Goal: Transaction & Acquisition: Purchase product/service

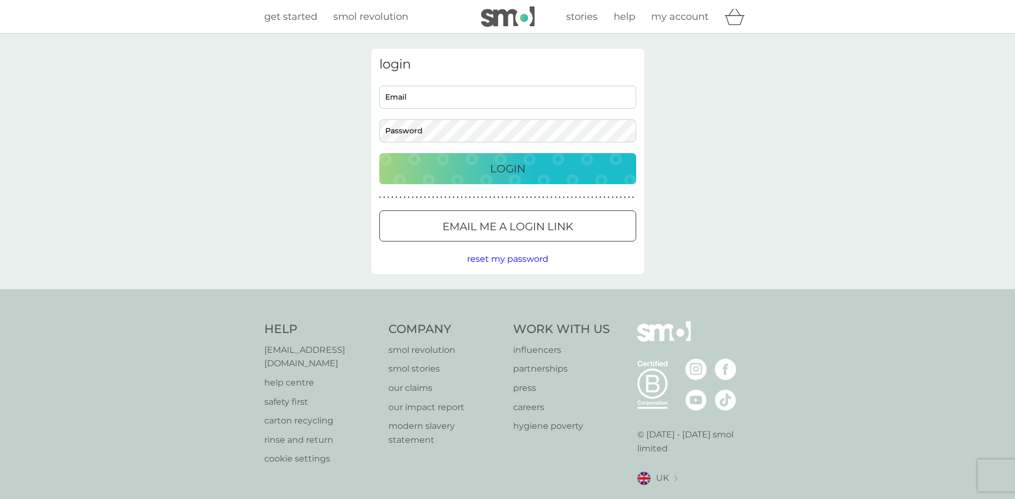
type input "[EMAIL_ADDRESS][DOMAIN_NAME]"
click at [482, 165] on div "Login" at bounding box center [507, 168] width 235 height 17
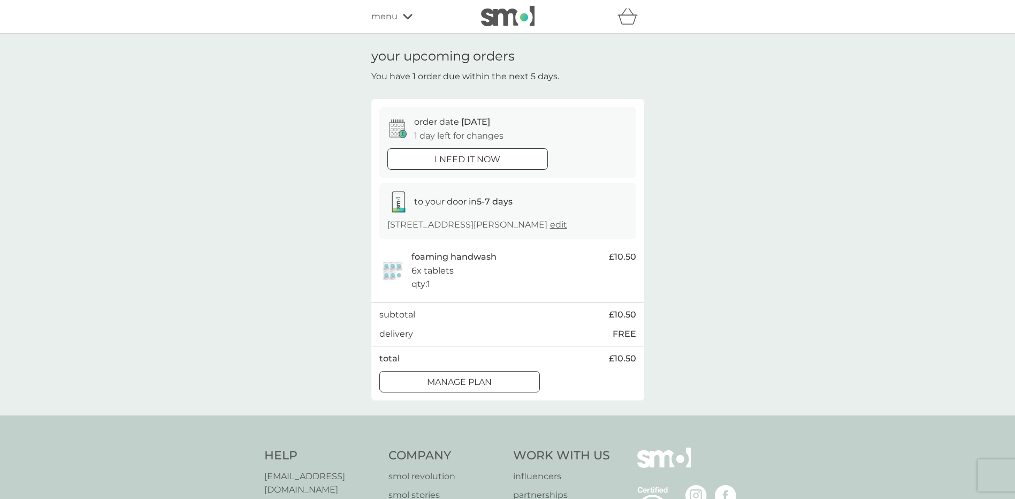
click at [384, 17] on span "menu" at bounding box center [384, 17] width 26 height 14
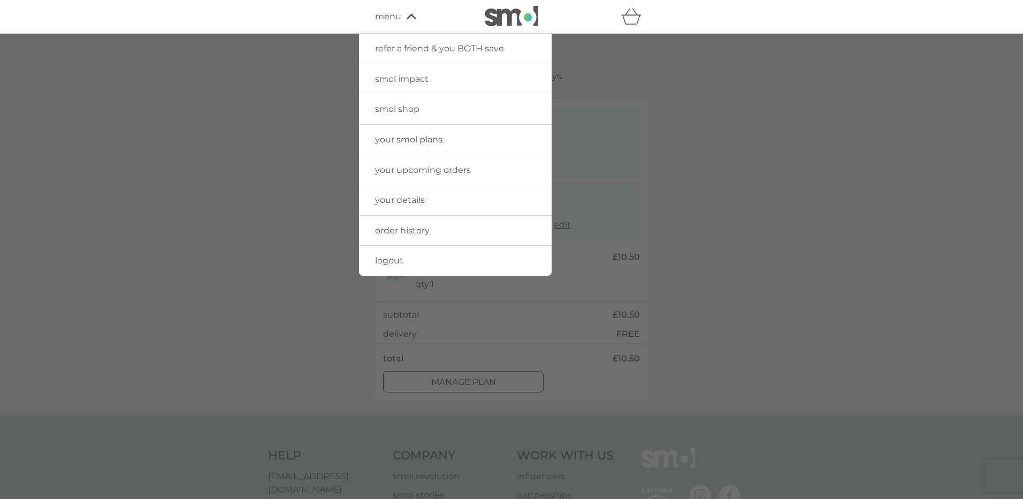
click at [384, 110] on span "smol shop" at bounding box center [397, 109] width 44 height 10
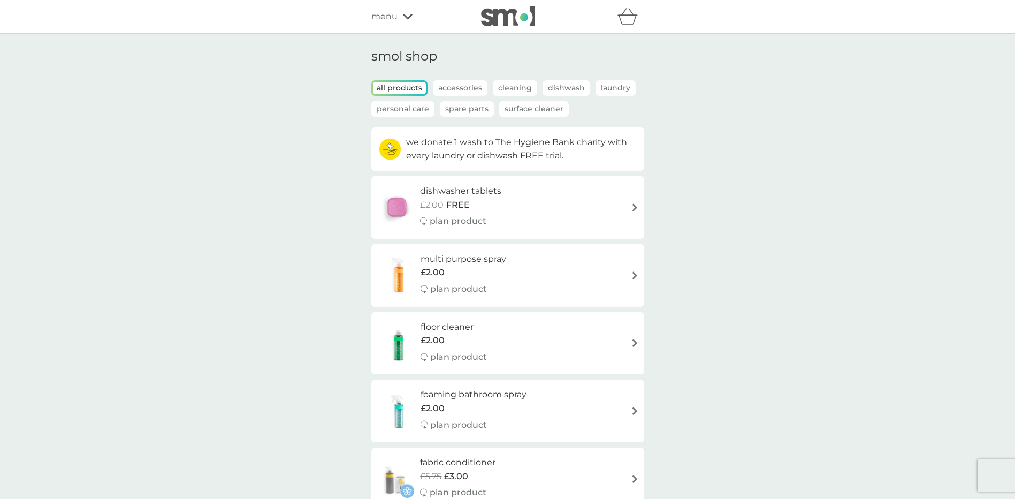
click at [465, 83] on p "Accessories" at bounding box center [460, 88] width 55 height 16
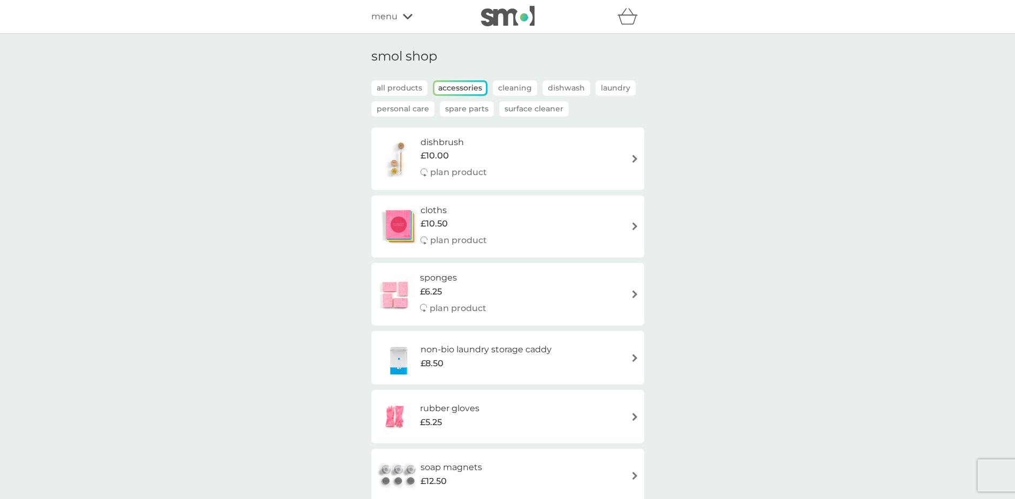
click at [454, 106] on p "Spare Parts" at bounding box center [467, 109] width 54 height 16
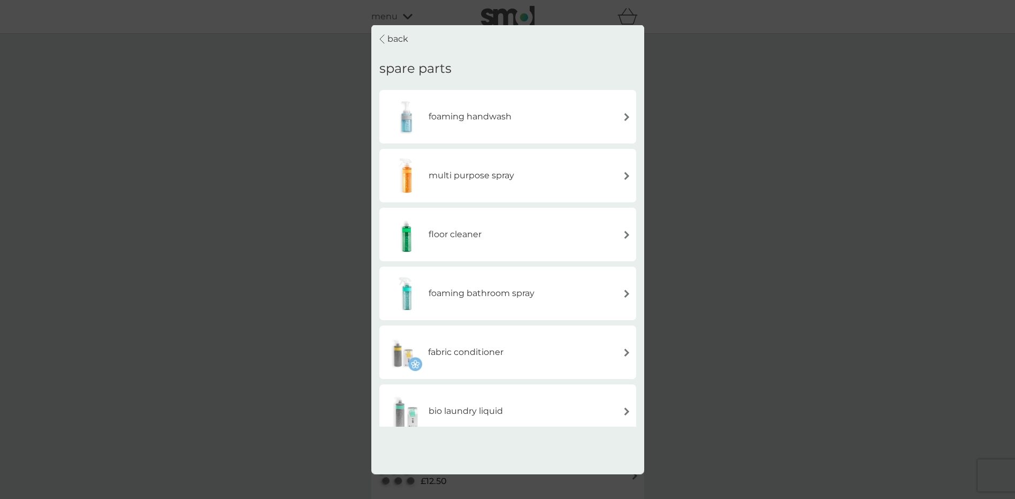
click at [460, 123] on h6 "foaming handwash" at bounding box center [470, 117] width 83 height 14
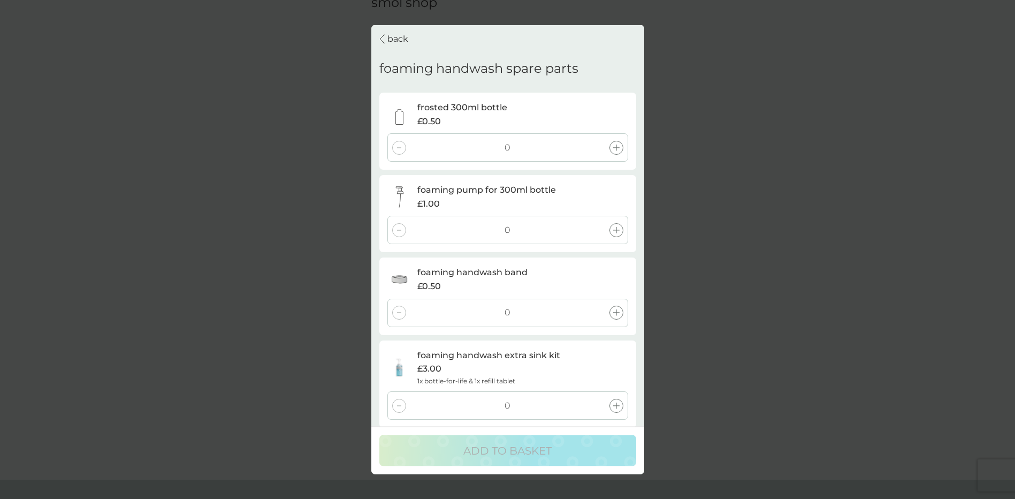
click at [615, 408] on icon at bounding box center [616, 405] width 6 height 6
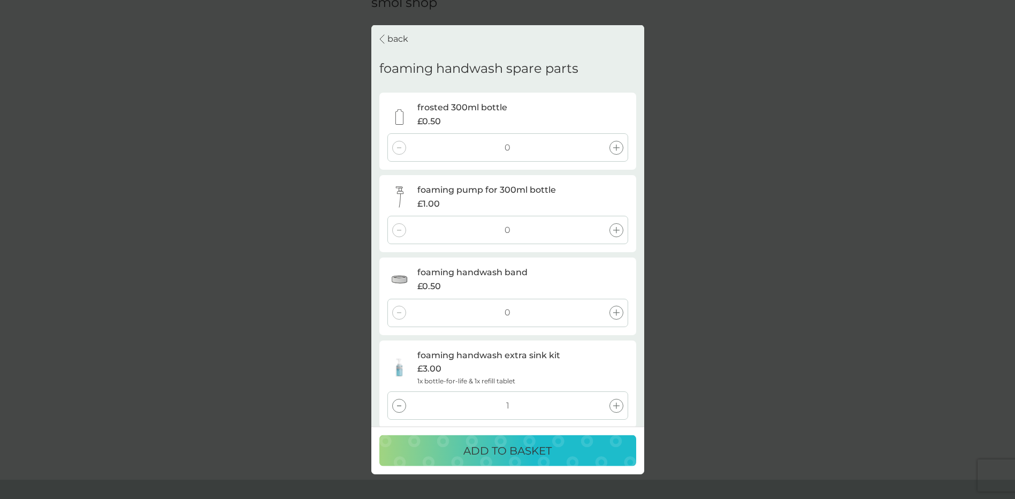
click at [513, 447] on p "ADD TO BASKET" at bounding box center [507, 450] width 88 height 17
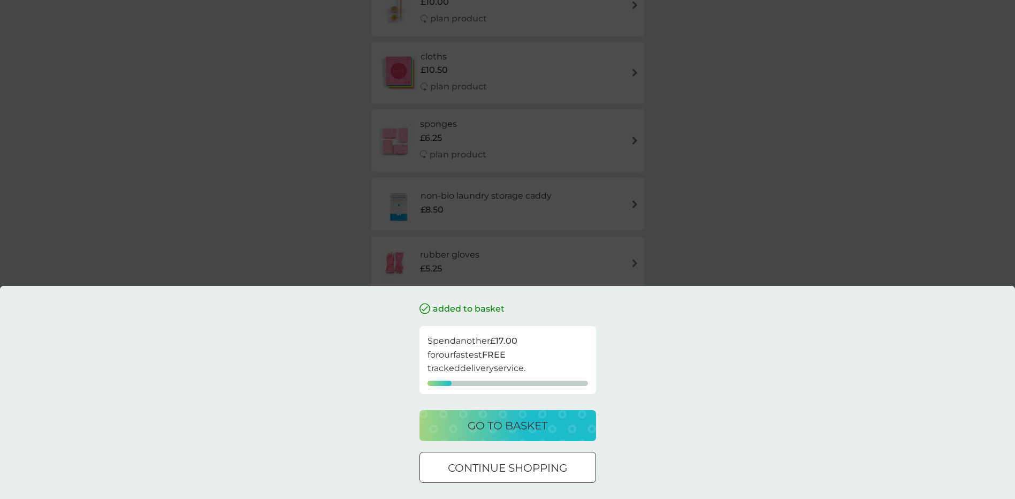
scroll to position [161, 0]
click at [484, 461] on p "continue shopping" at bounding box center [507, 467] width 119 height 17
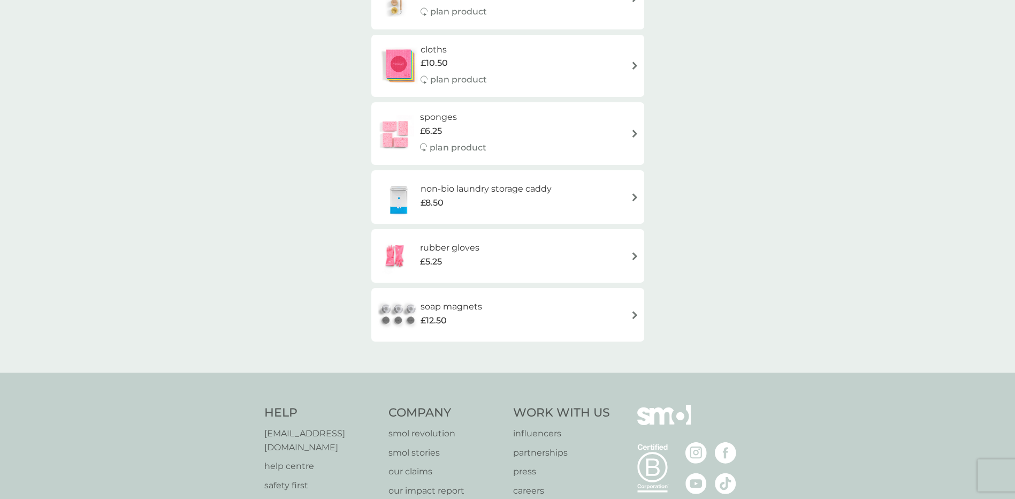
scroll to position [0, 0]
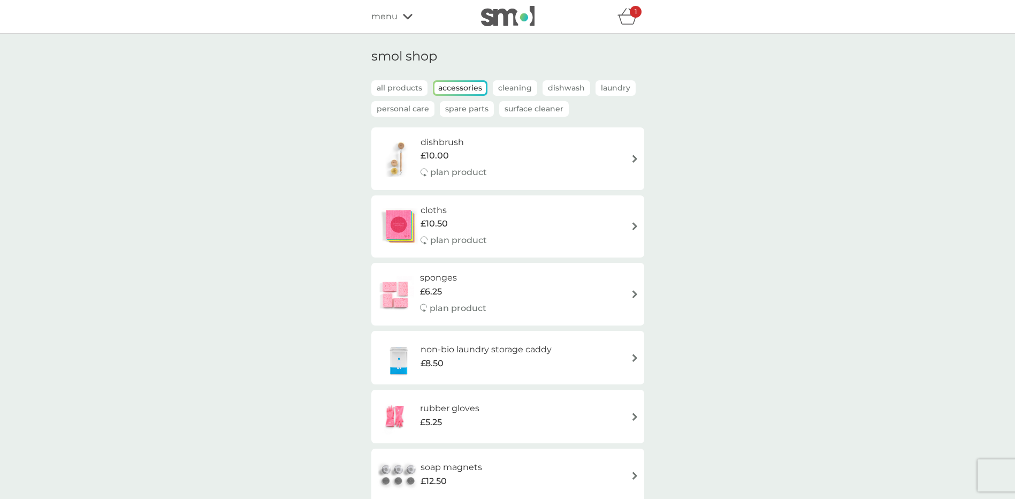
click at [623, 16] on icon "basket" at bounding box center [627, 20] width 18 height 10
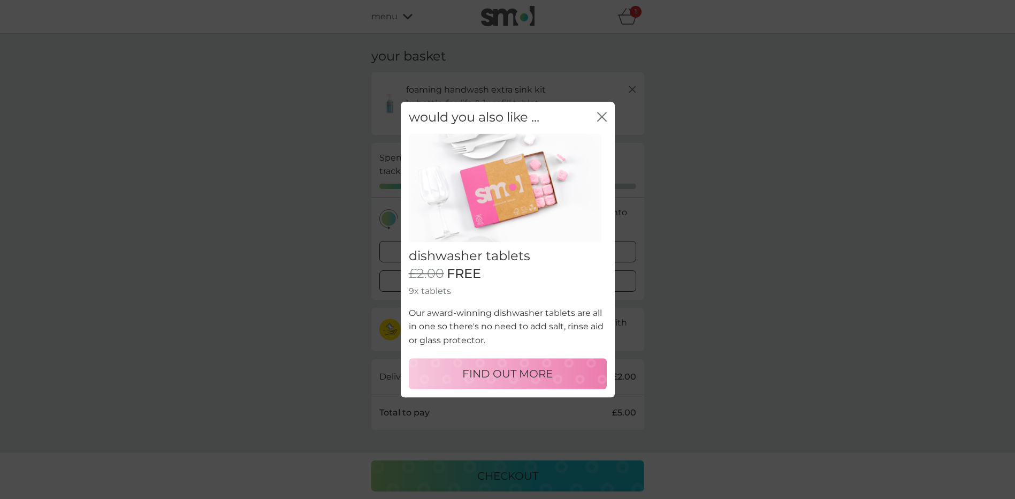
click at [600, 113] on icon "close" at bounding box center [602, 117] width 10 height 10
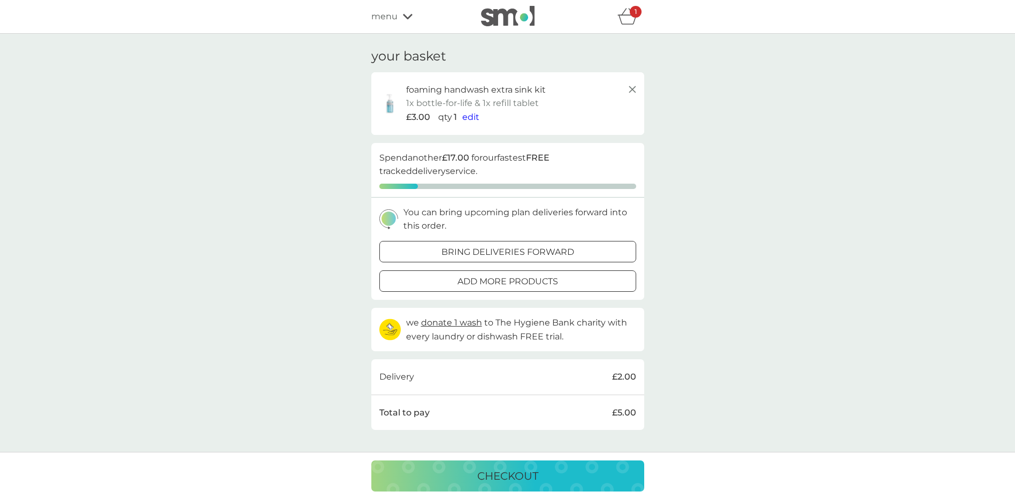
click at [470, 249] on p "bring deliveries forward" at bounding box center [508, 252] width 133 height 14
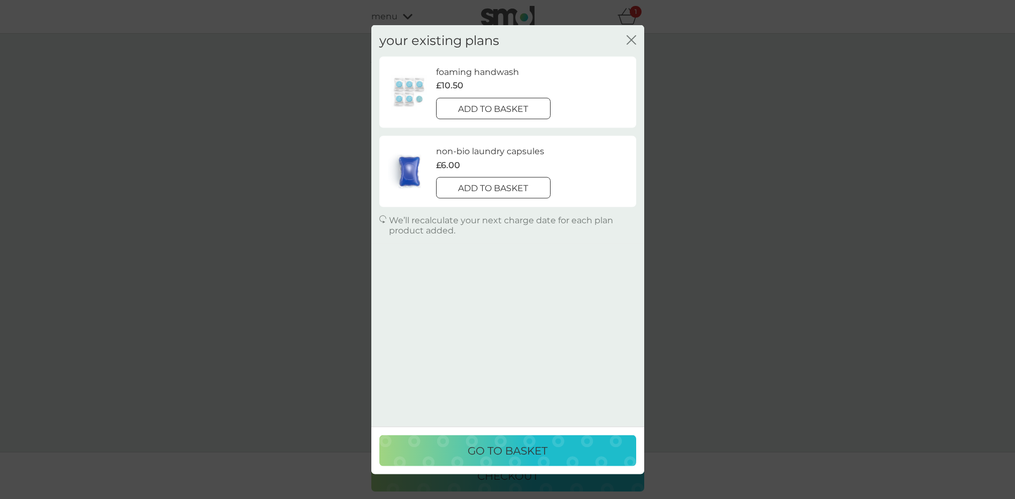
click at [631, 40] on icon "close" at bounding box center [632, 40] width 10 height 10
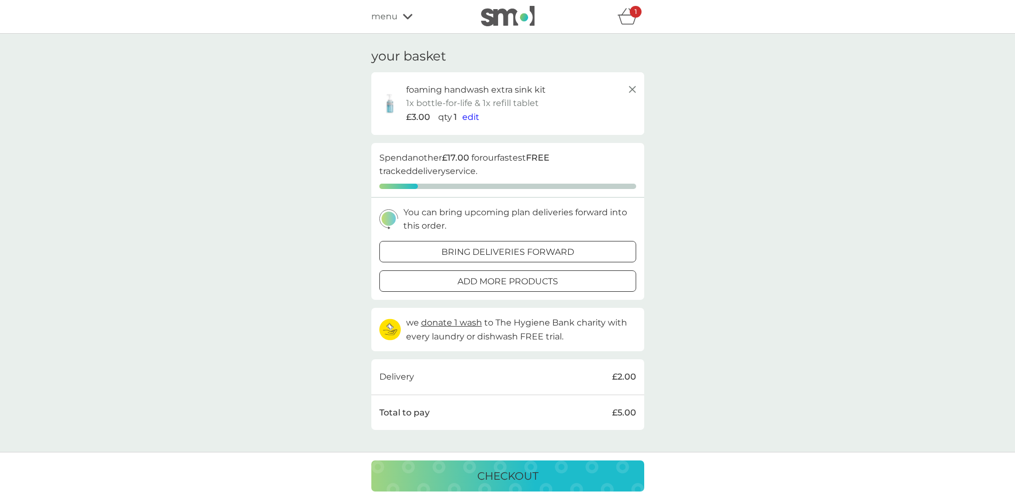
click at [632, 88] on icon at bounding box center [632, 89] width 13 height 13
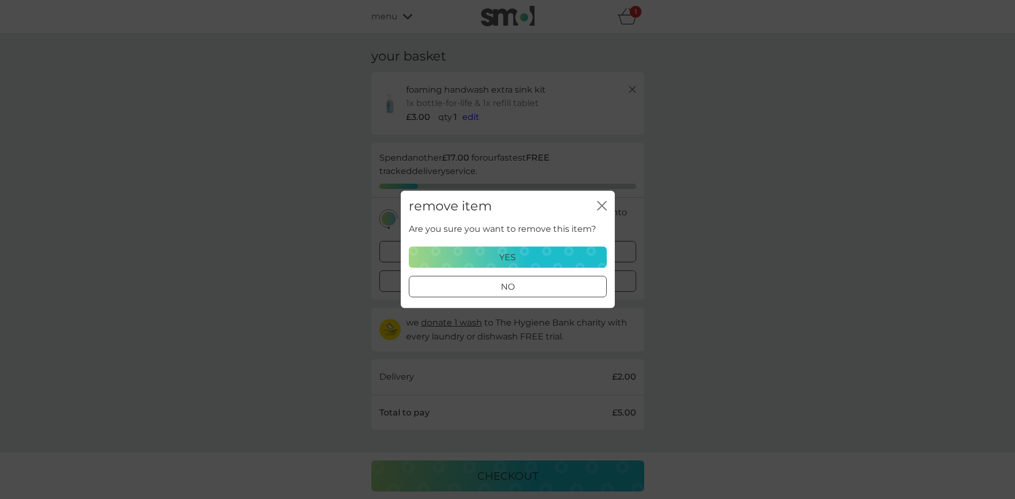
click at [499, 257] on div "yes" at bounding box center [508, 257] width 184 height 14
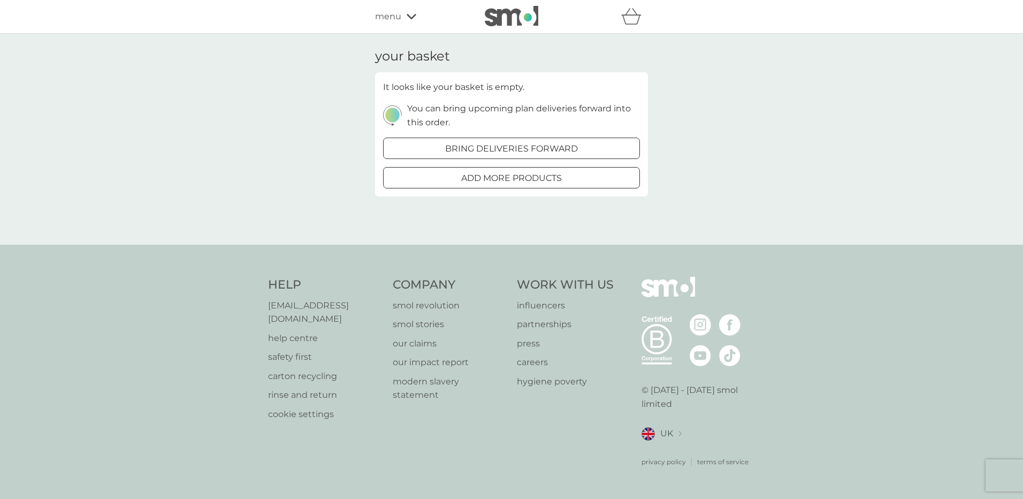
click at [717, 135] on div "your basket It looks like your basket is empty. You can bring upcoming plan del…" at bounding box center [511, 139] width 1023 height 211
click at [515, 178] on div at bounding box center [511, 177] width 39 height 11
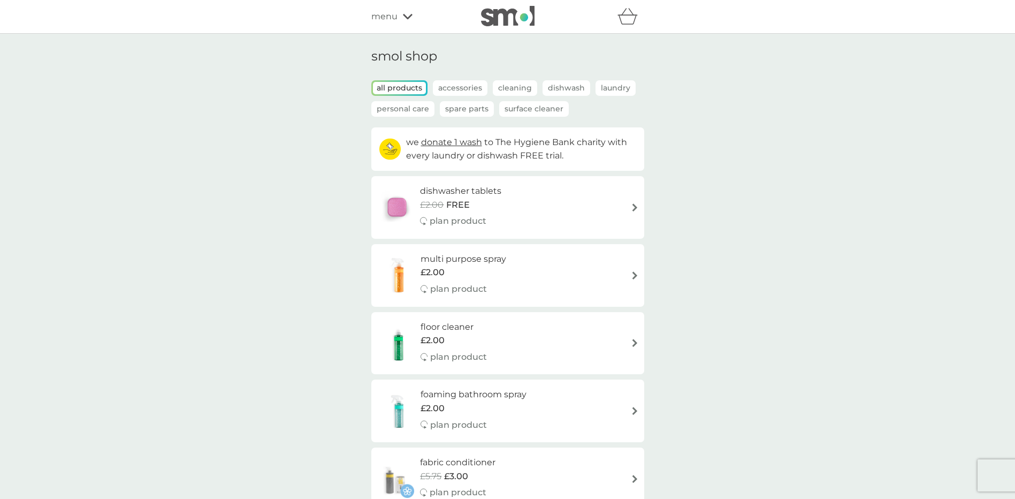
click at [454, 110] on p "Spare Parts" at bounding box center [467, 109] width 54 height 16
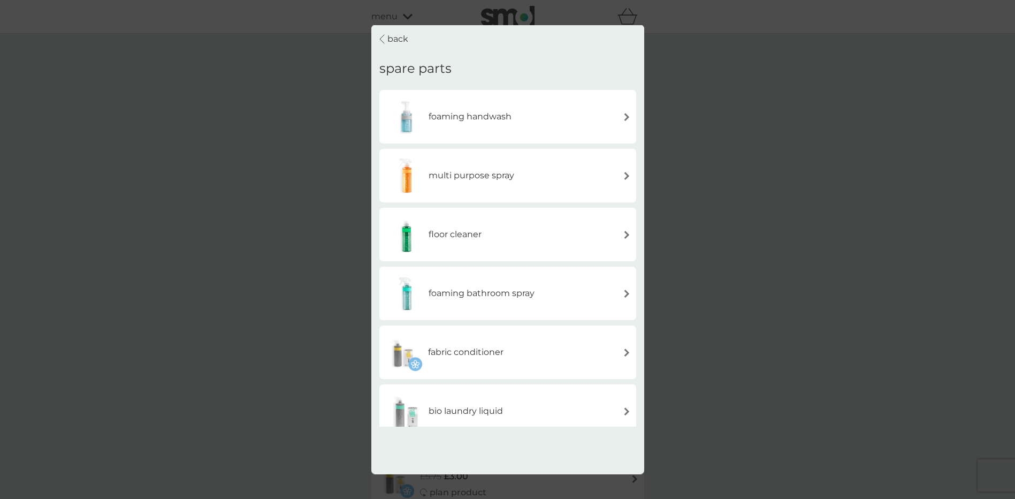
click at [442, 121] on h6 "foaming handwash" at bounding box center [470, 117] width 83 height 14
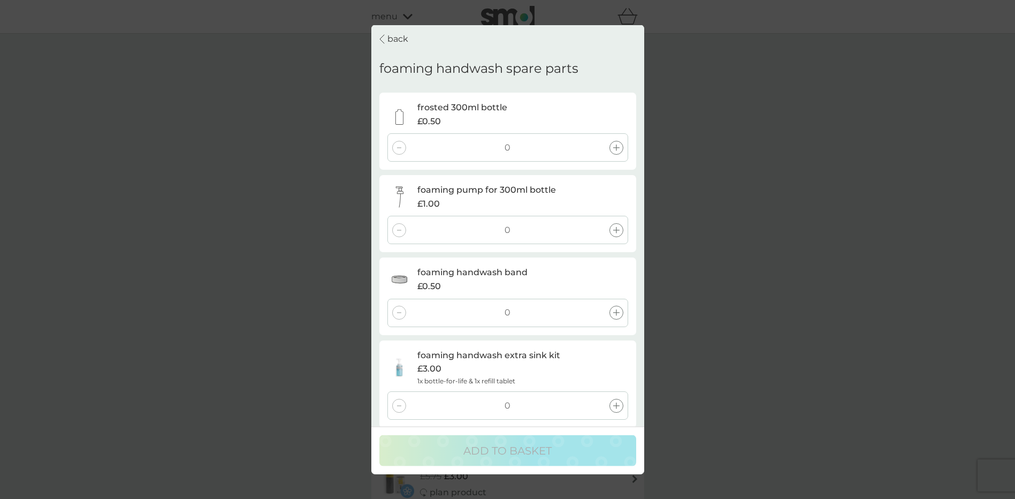
click at [615, 150] on icon at bounding box center [616, 147] width 6 height 6
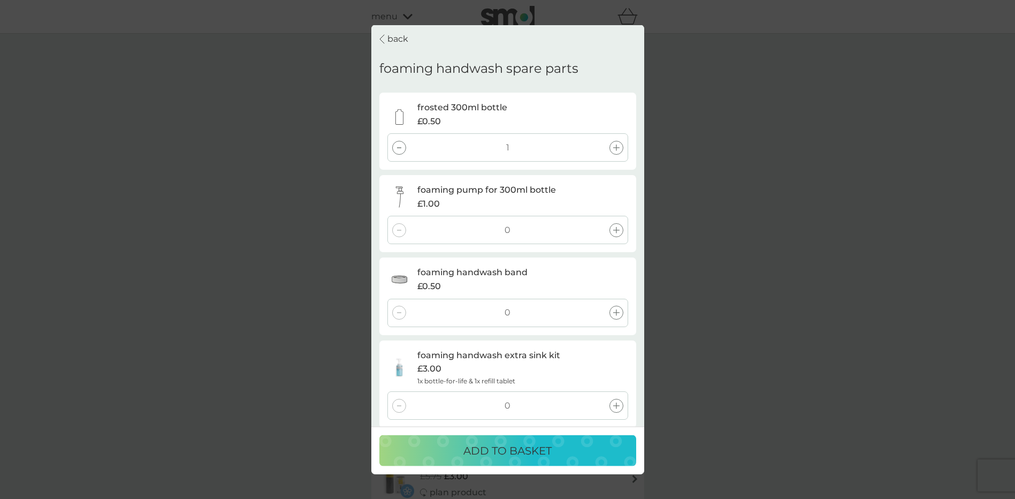
click at [399, 154] on div at bounding box center [399, 147] width 14 height 14
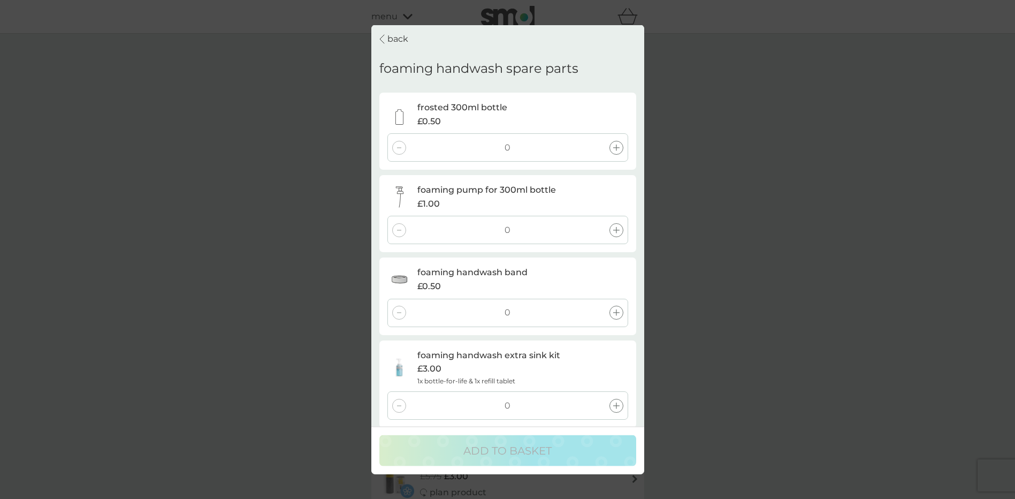
click at [615, 408] on icon at bounding box center [616, 405] width 6 height 6
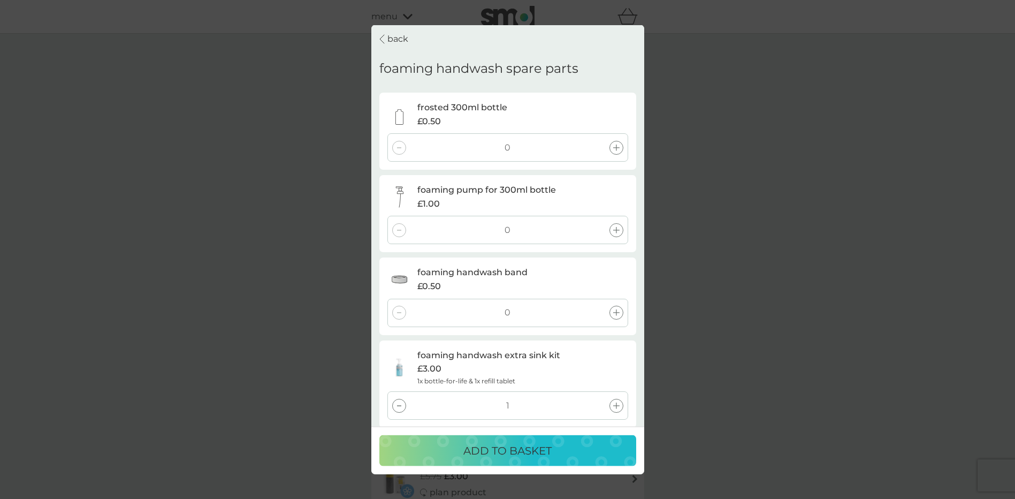
click at [512, 449] on p "ADD TO BASKET" at bounding box center [507, 450] width 88 height 17
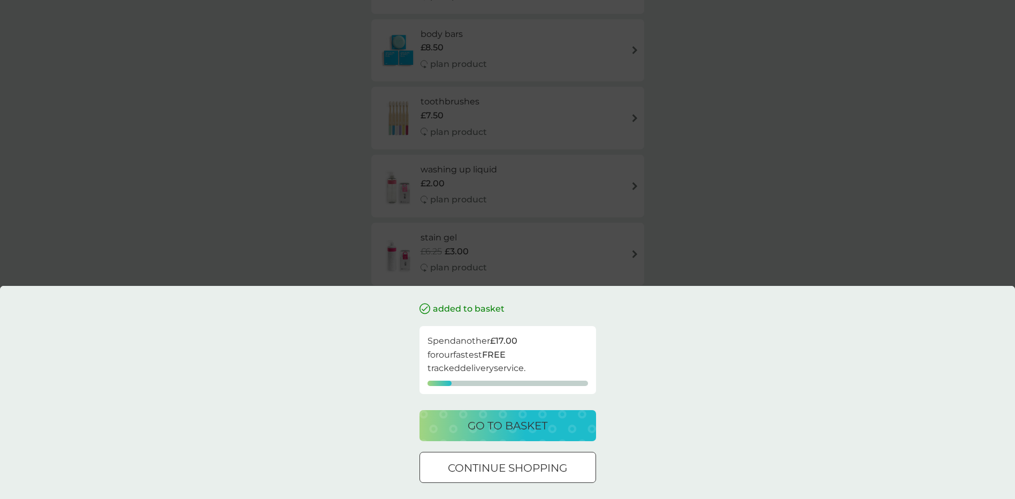
scroll to position [963, 0]
click at [481, 466] on p "continue shopping" at bounding box center [507, 467] width 119 height 17
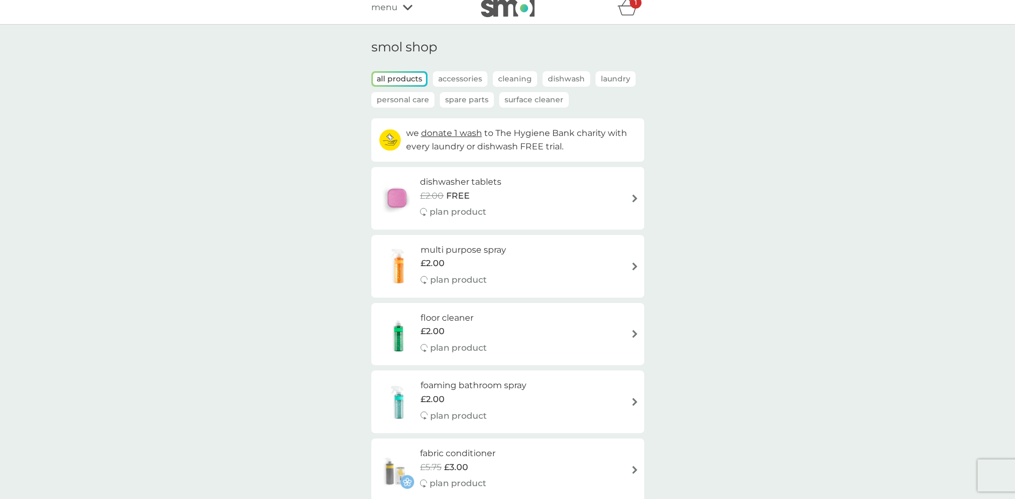
scroll to position [0, 0]
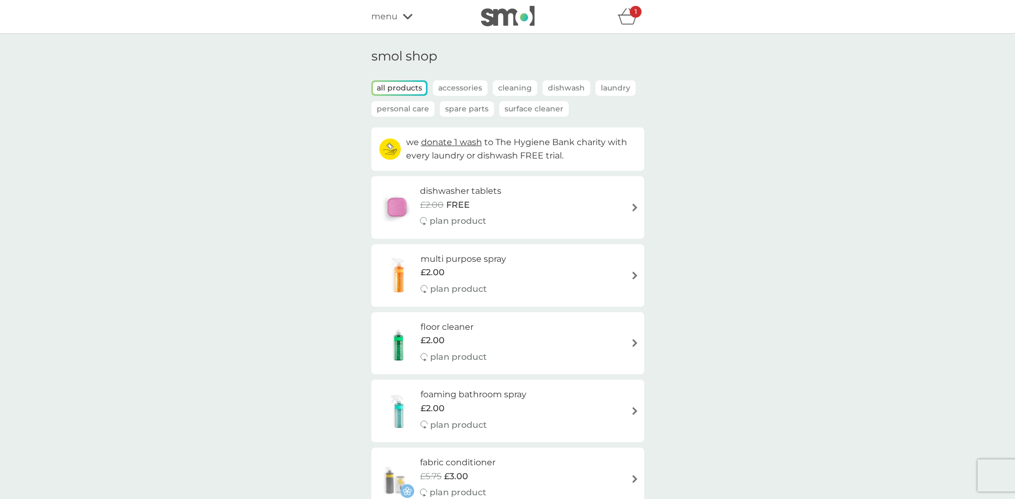
click at [382, 15] on span "menu" at bounding box center [384, 17] width 26 height 14
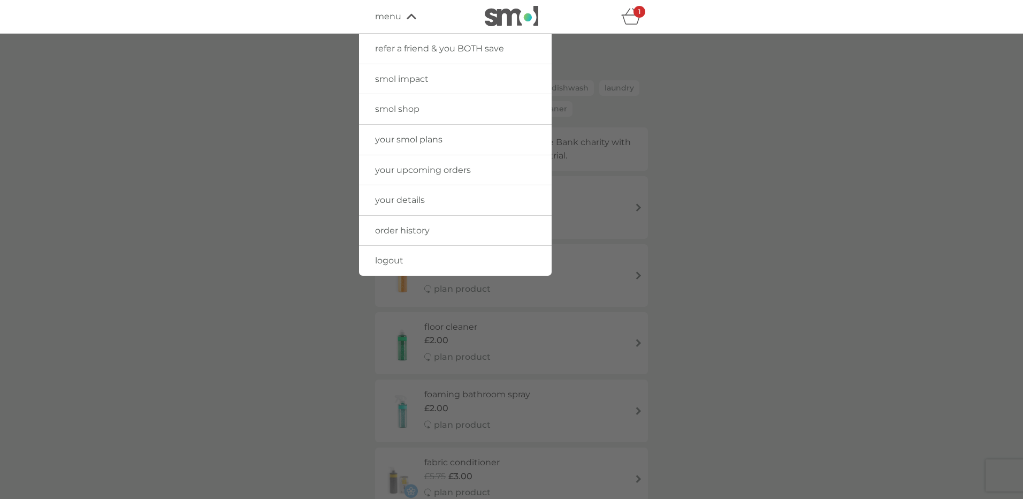
drag, startPoint x: 413, startPoint y: 165, endPoint x: 424, endPoint y: 171, distance: 12.9
click at [413, 165] on span "your upcoming orders" at bounding box center [423, 170] width 96 height 10
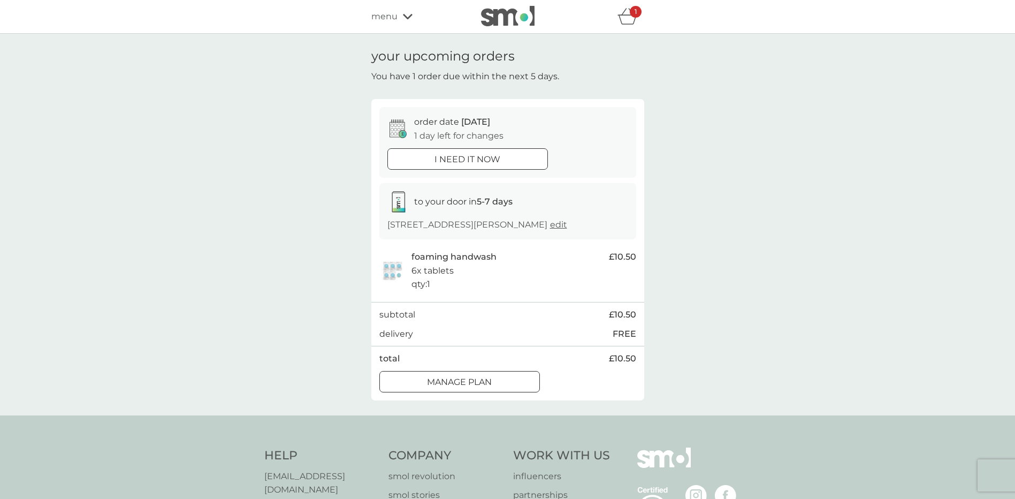
click at [473, 381] on div at bounding box center [473, 381] width 0 height 0
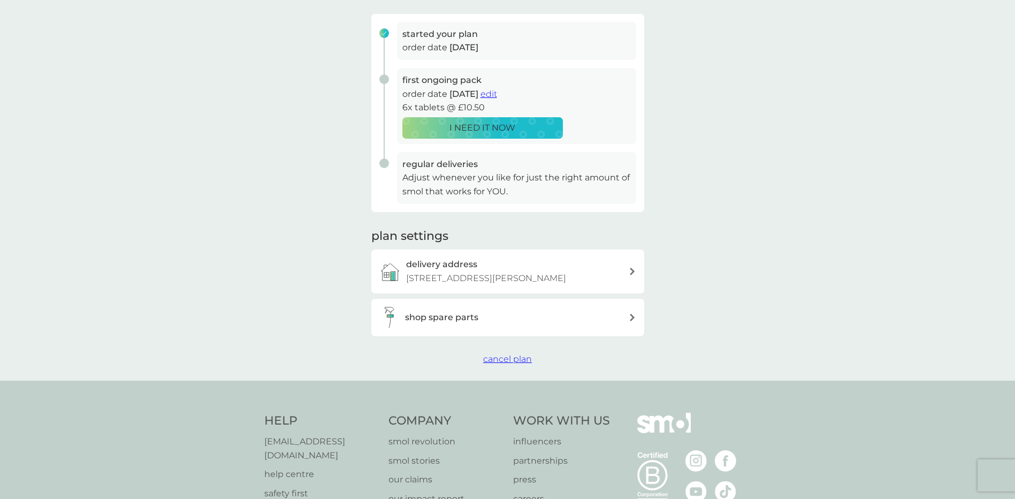
scroll to position [161, 0]
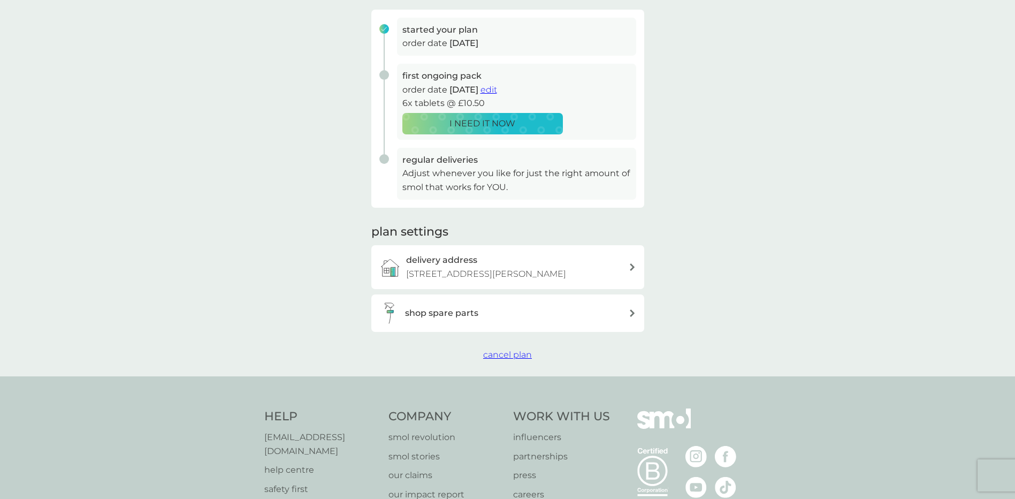
click at [421, 310] on h3 "shop spare parts" at bounding box center [441, 313] width 73 height 14
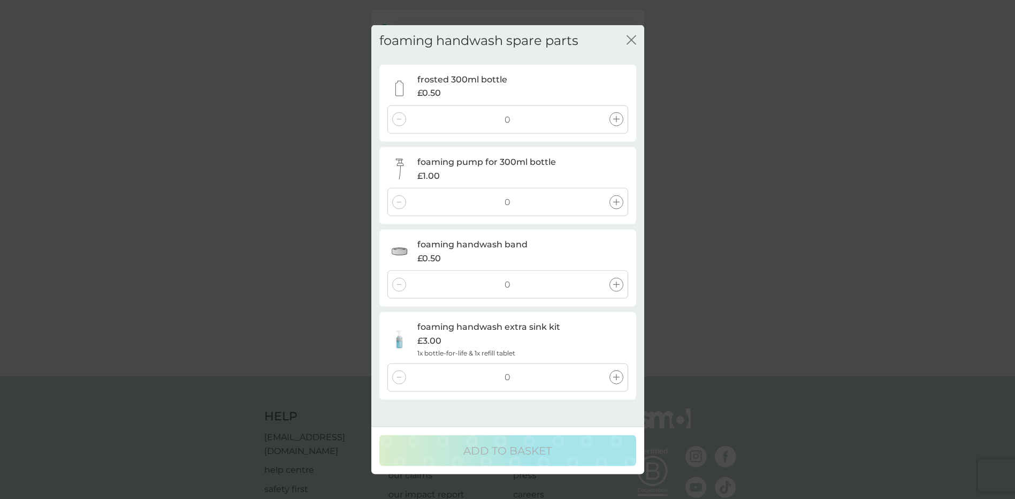
click at [614, 377] on icon at bounding box center [616, 377] width 6 height 6
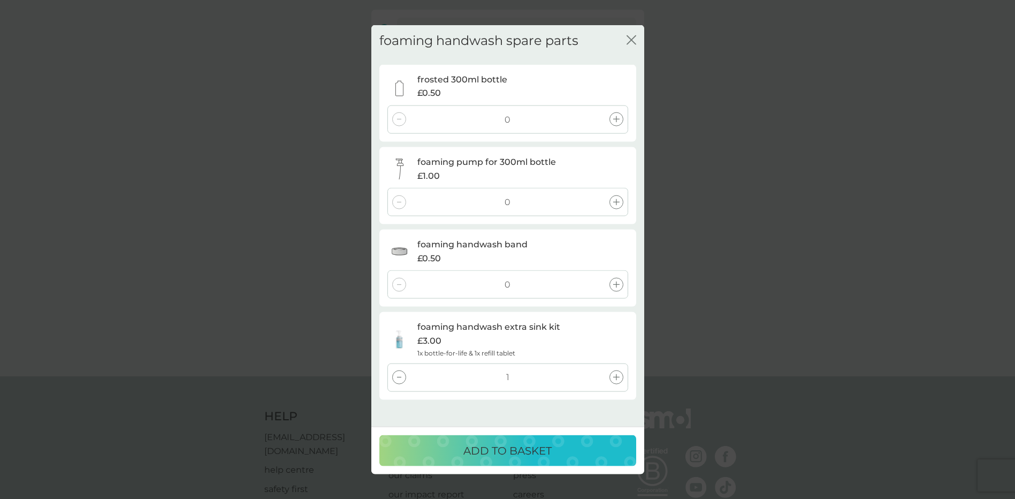
click at [509, 447] on p "ADD TO BASKET" at bounding box center [507, 450] width 88 height 17
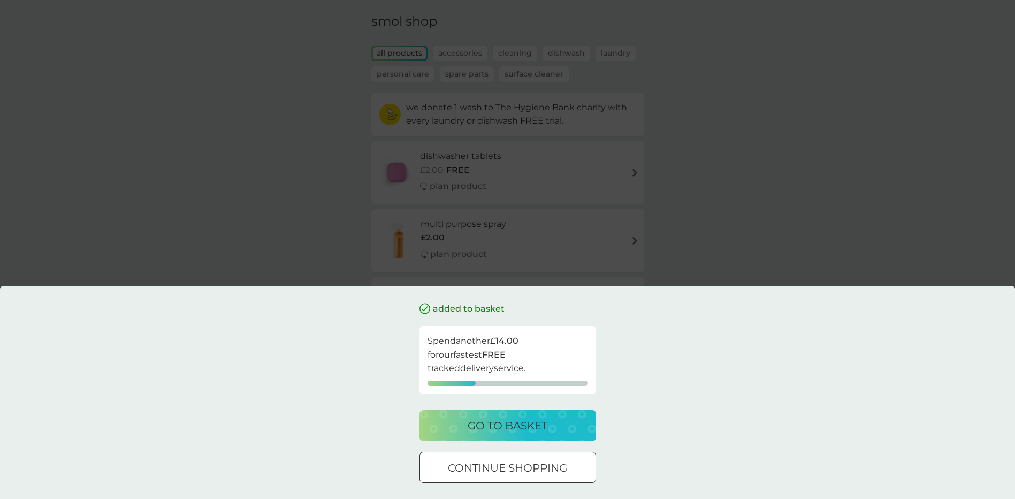
scroll to position [54, 0]
click at [512, 424] on p "go to basket" at bounding box center [508, 425] width 80 height 17
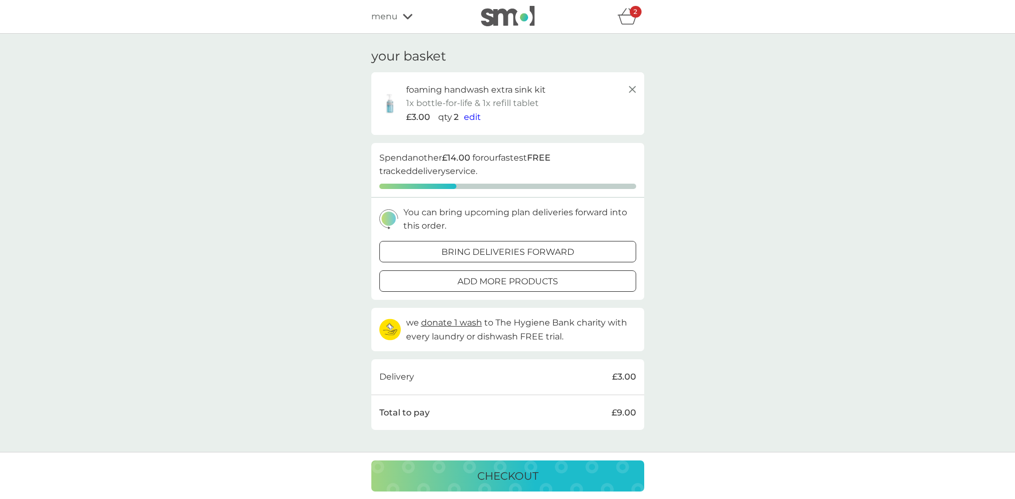
click at [469, 118] on span "edit" at bounding box center [472, 117] width 17 height 10
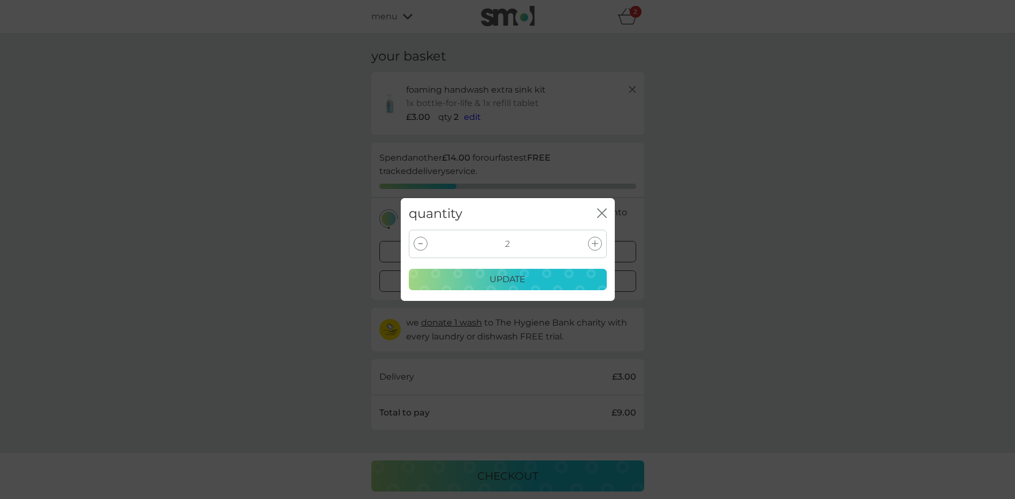
click at [416, 240] on div at bounding box center [421, 244] width 14 height 14
click at [505, 275] on p "update" at bounding box center [508, 279] width 36 height 14
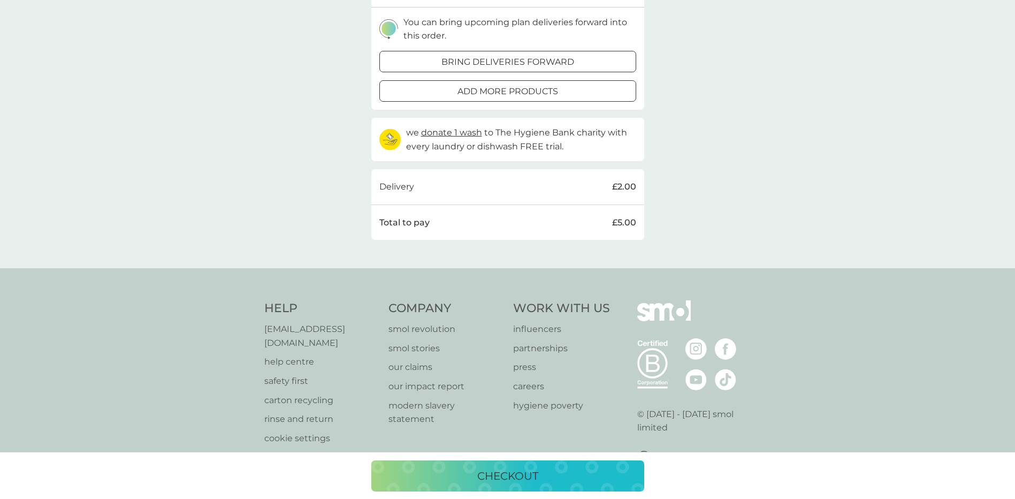
scroll to position [214, 0]
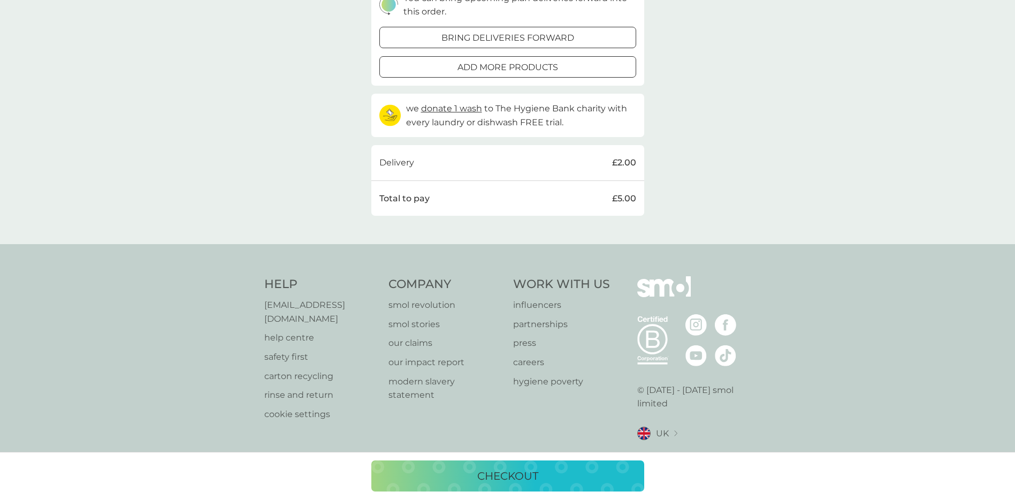
click at [290, 331] on p "help centre" at bounding box center [321, 338] width 114 height 14
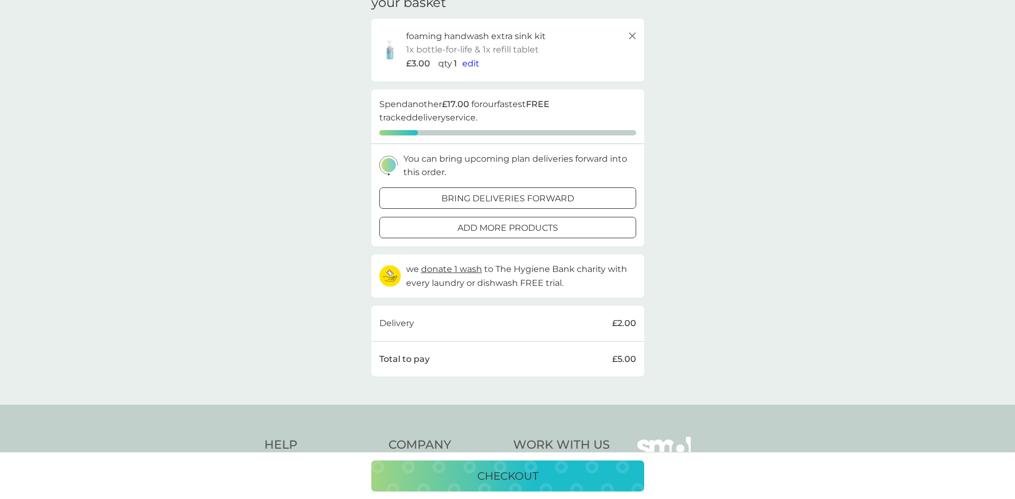
scroll to position [0, 0]
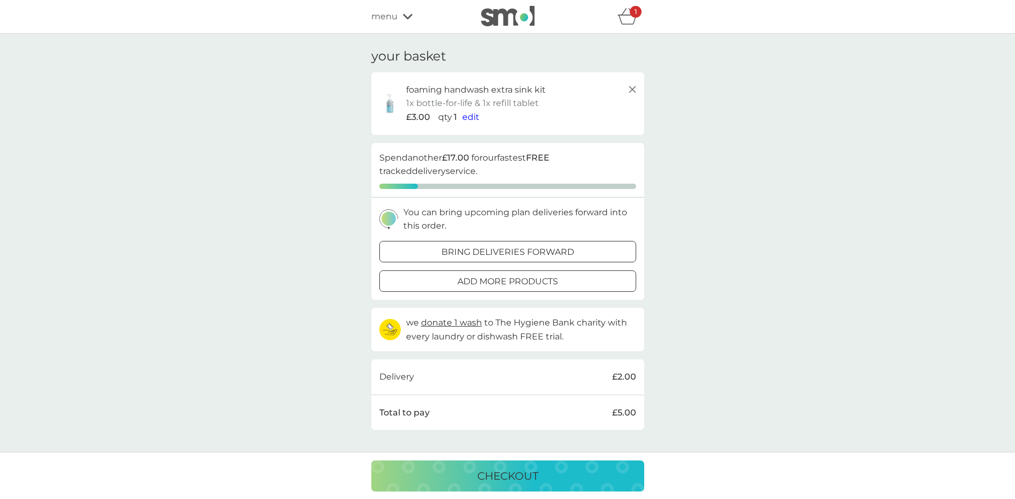
click at [521, 282] on div at bounding box center [508, 281] width 39 height 11
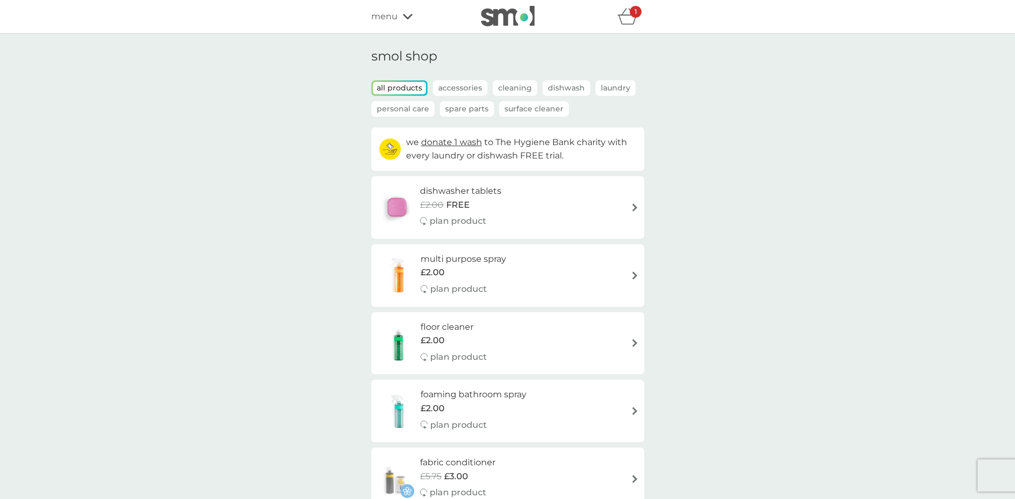
click at [386, 104] on p "Personal Care" at bounding box center [402, 109] width 63 height 16
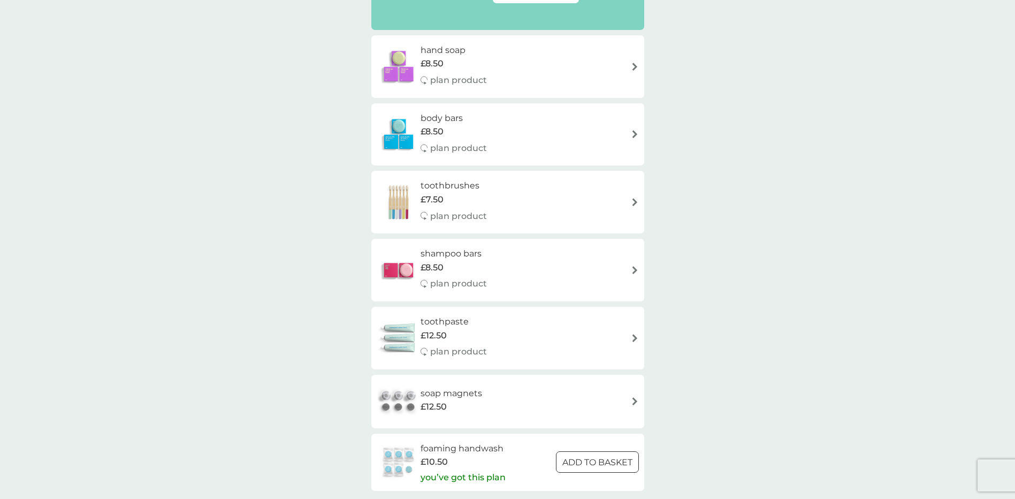
scroll to position [321, 0]
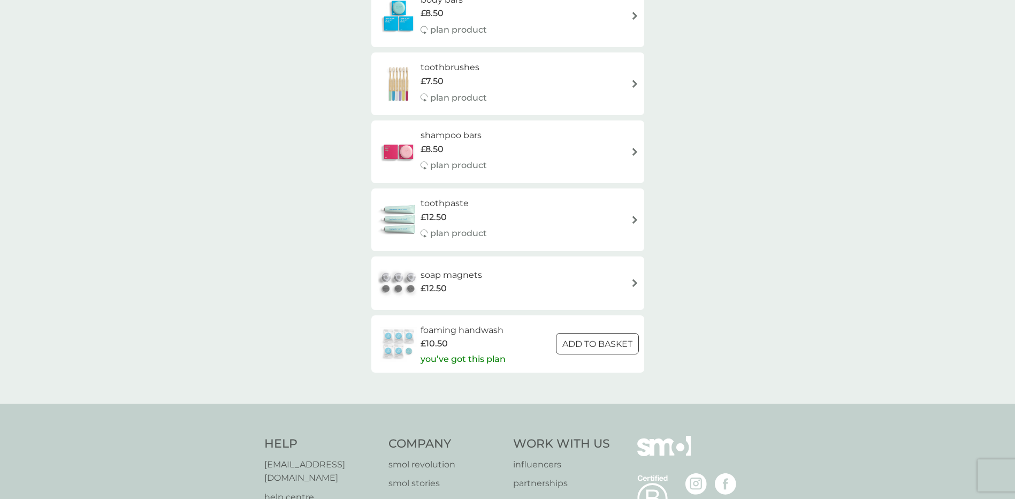
click at [430, 279] on h6 "soap magnets" at bounding box center [452, 275] width 62 height 14
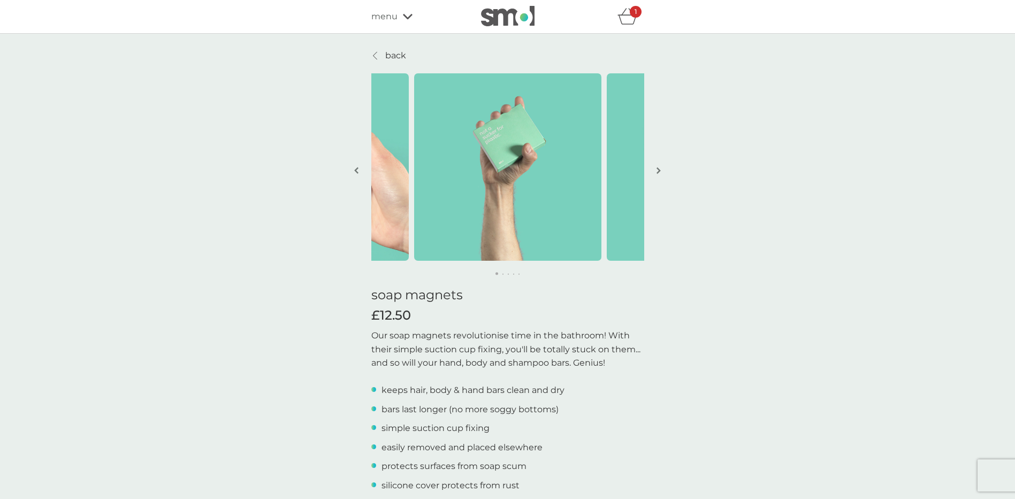
click at [391, 14] on span "menu" at bounding box center [384, 17] width 26 height 14
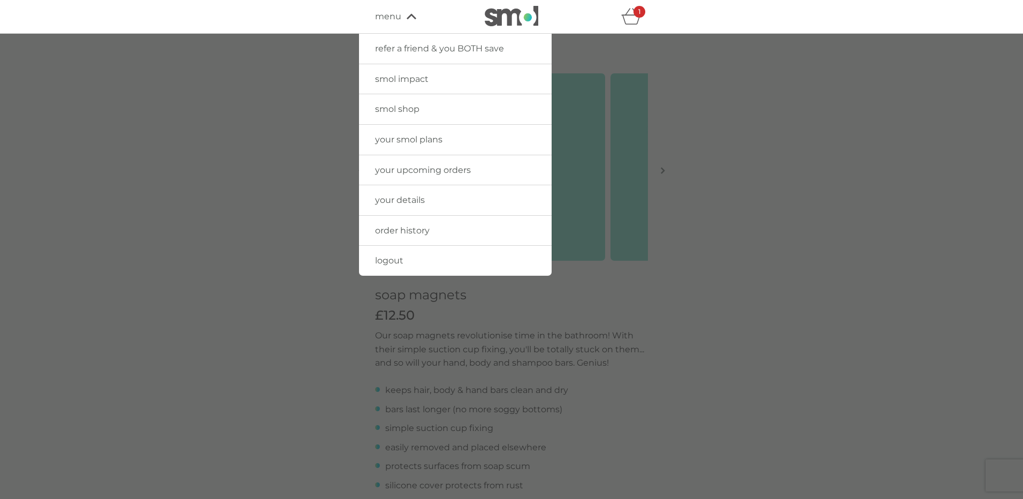
click at [396, 139] on span "your smol plans" at bounding box center [408, 139] width 67 height 10
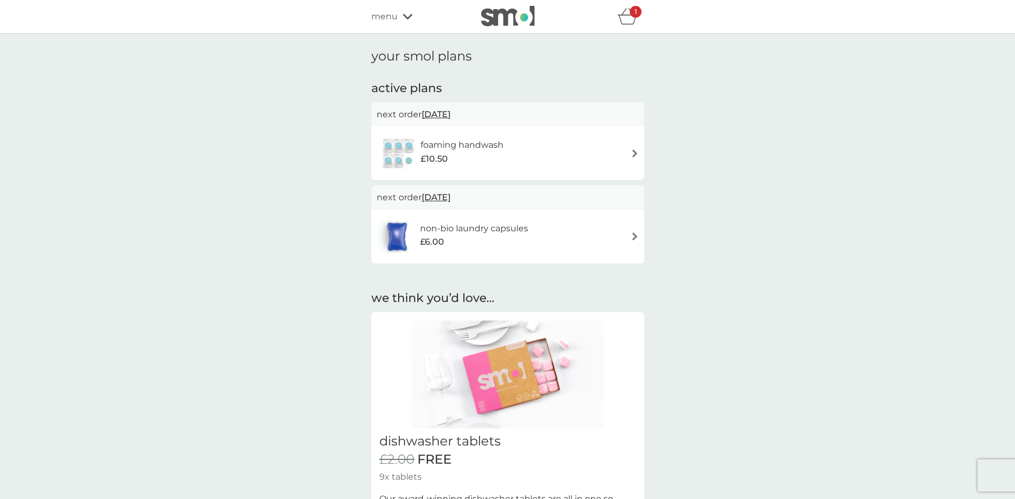
click at [634, 234] on img at bounding box center [635, 236] width 8 height 8
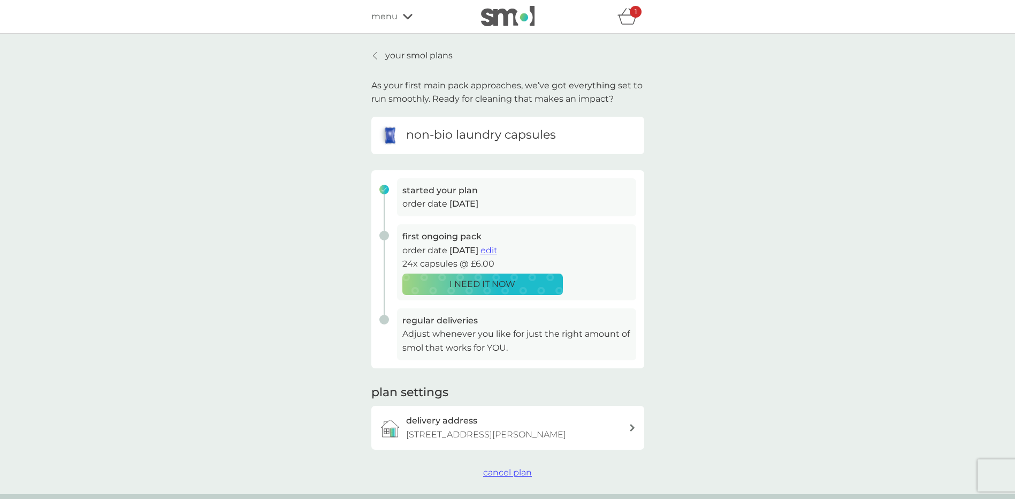
click at [784, 319] on div "your smol plans As your first main pack approaches, we’ve got everything set to…" at bounding box center [507, 264] width 1015 height 460
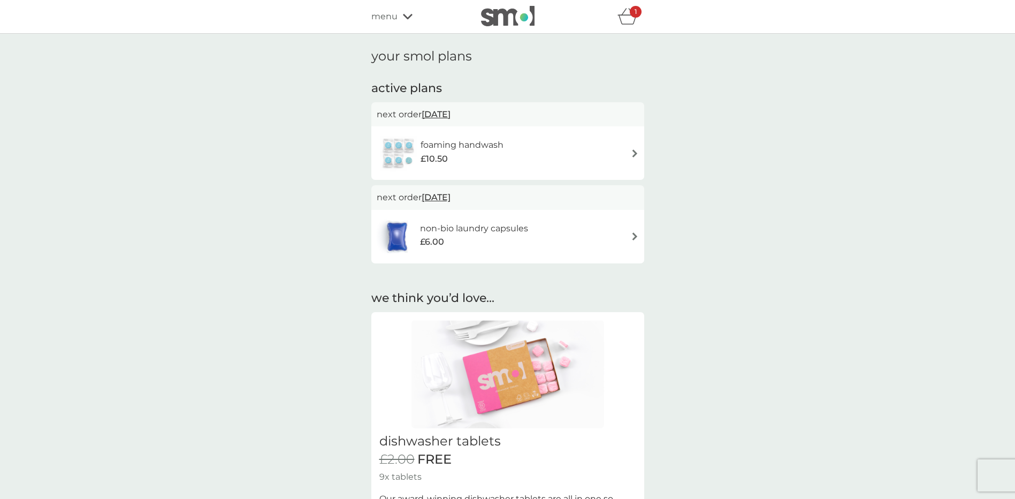
click at [505, 147] on div "foaming handwash £10.50" at bounding box center [468, 153] width 94 height 30
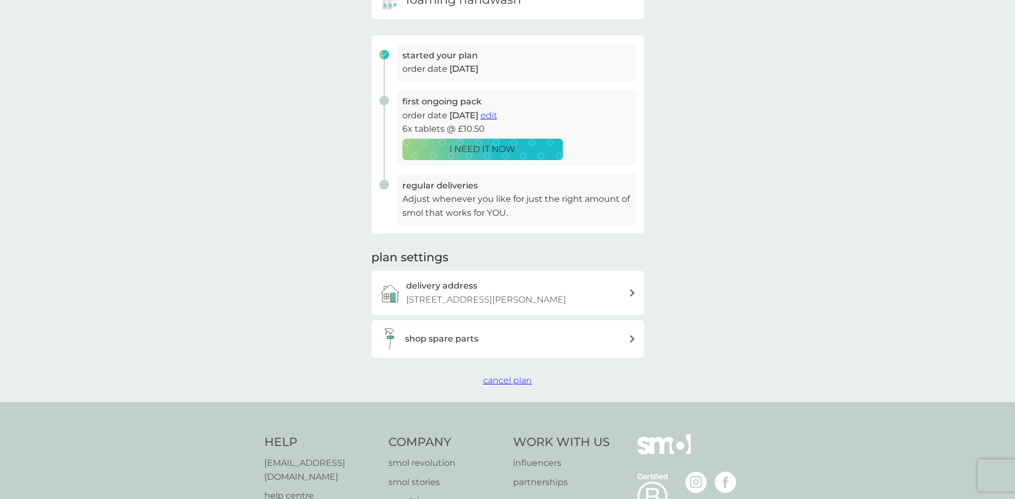
scroll to position [161, 0]
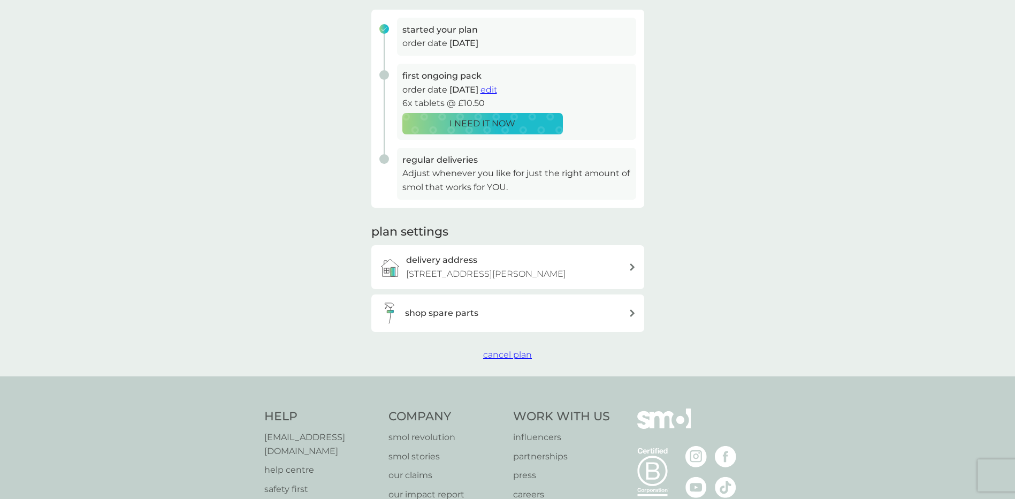
click at [442, 314] on h3 "shop spare parts" at bounding box center [441, 313] width 73 height 14
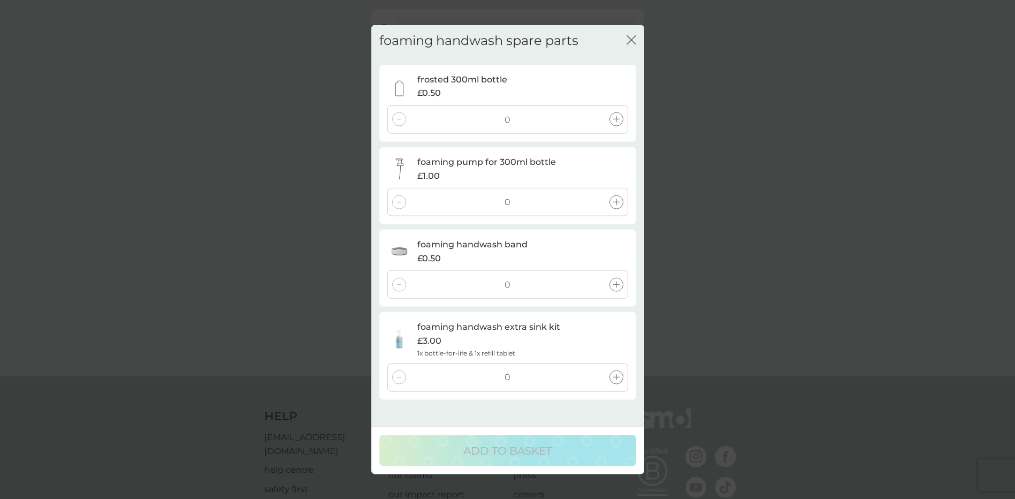
click at [630, 39] on icon "close" at bounding box center [632, 40] width 10 height 10
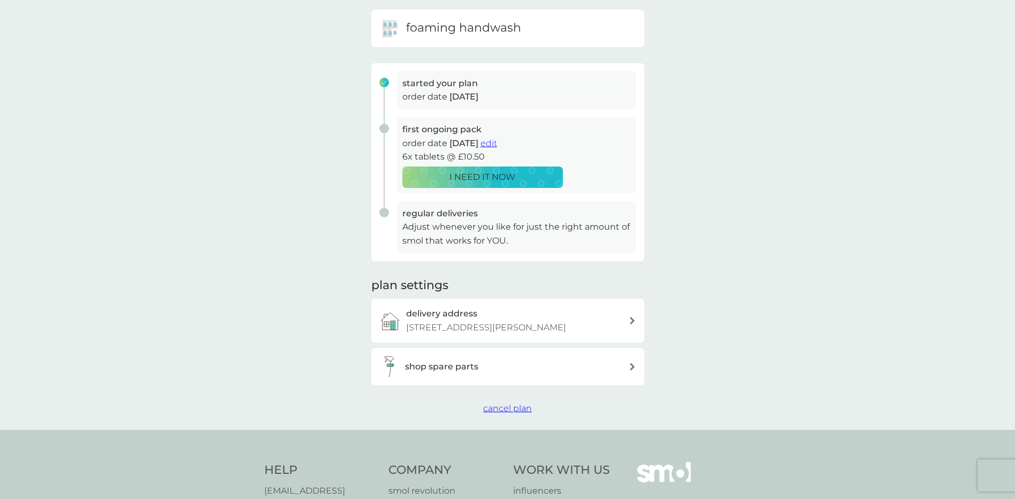
scroll to position [0, 0]
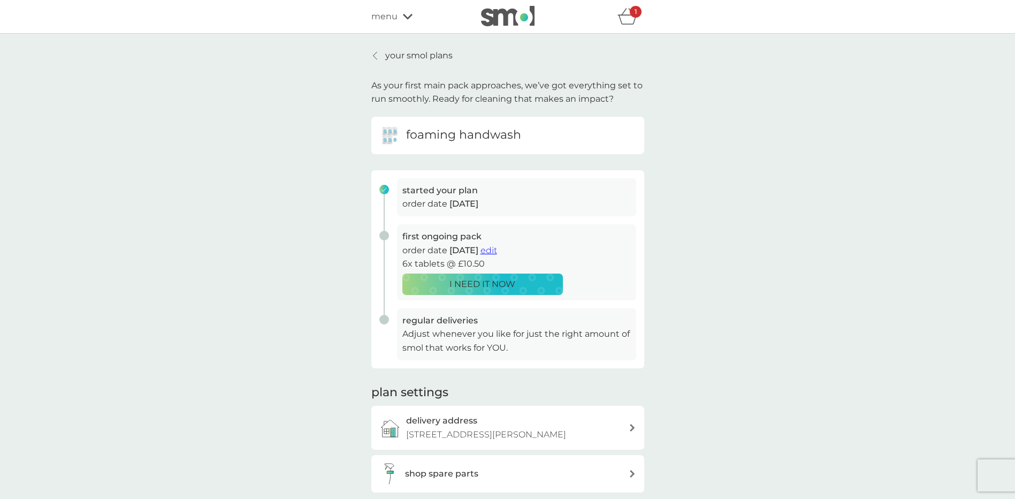
click at [371, 53] on link "your smol plans" at bounding box center [411, 56] width 81 height 14
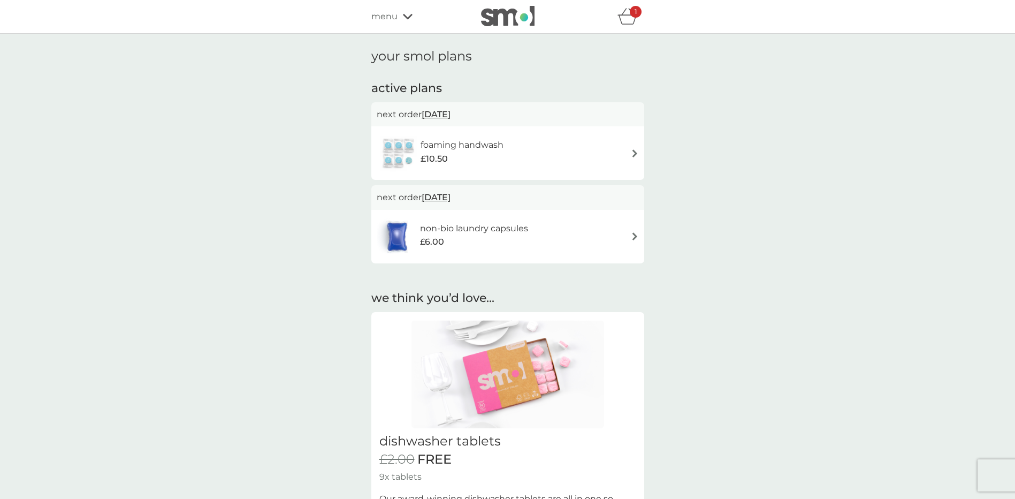
click at [381, 17] on span "menu" at bounding box center [384, 17] width 26 height 14
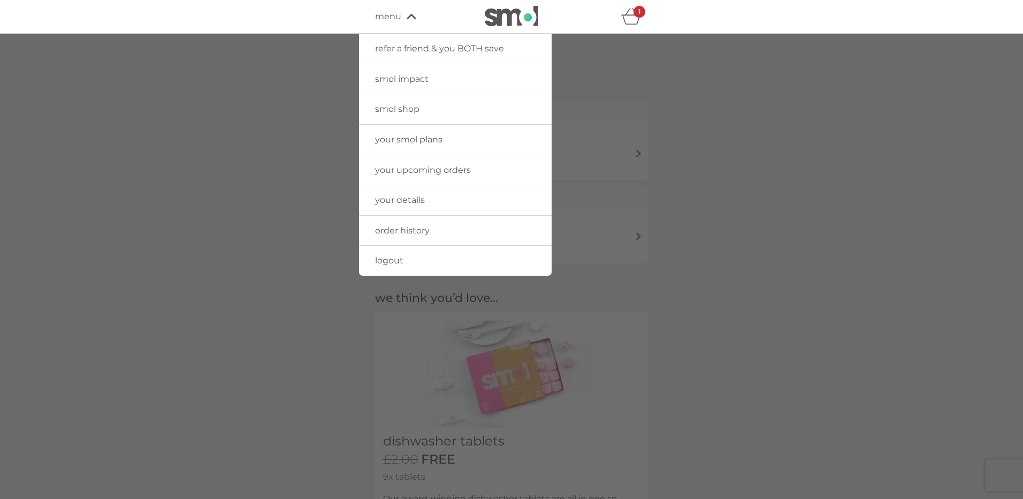
click at [391, 78] on span "smol impact" at bounding box center [402, 79] width 54 height 10
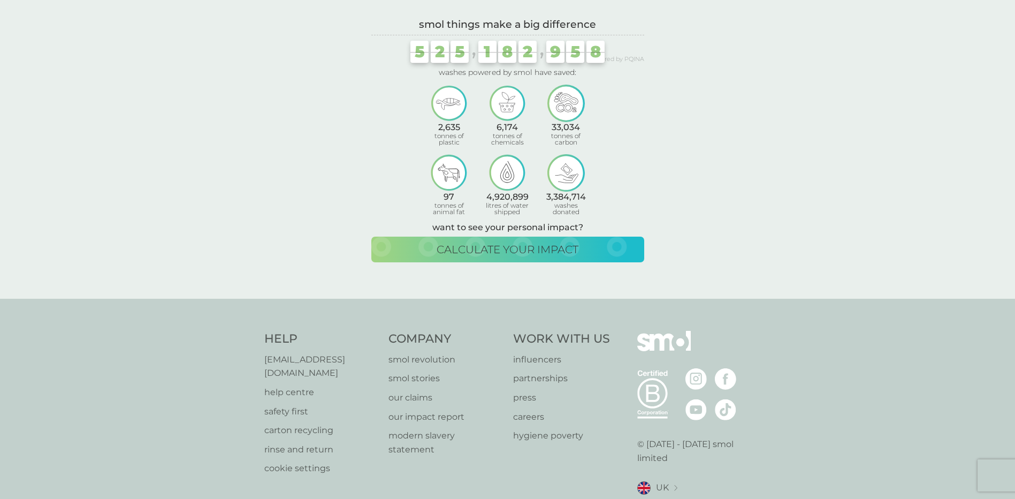
scroll to position [54, 0]
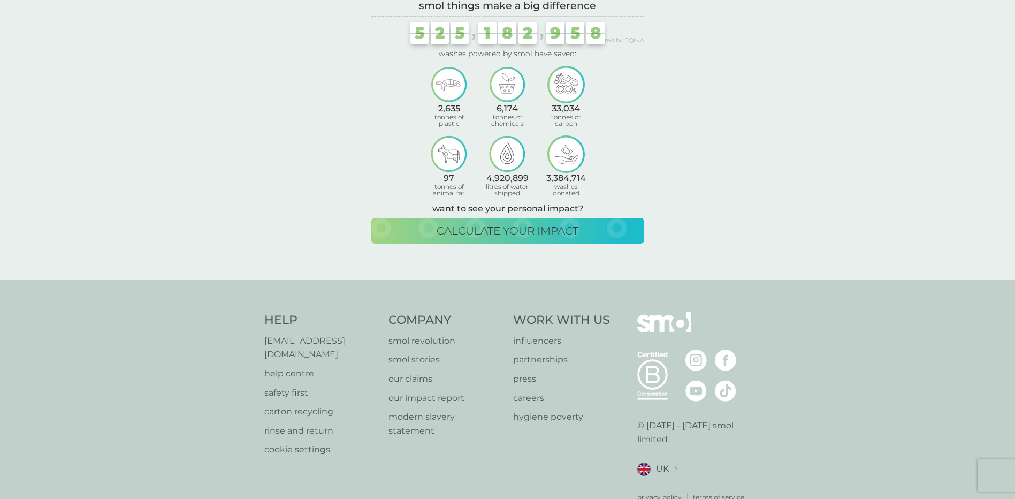
click at [305, 369] on p "help centre" at bounding box center [321, 374] width 114 height 14
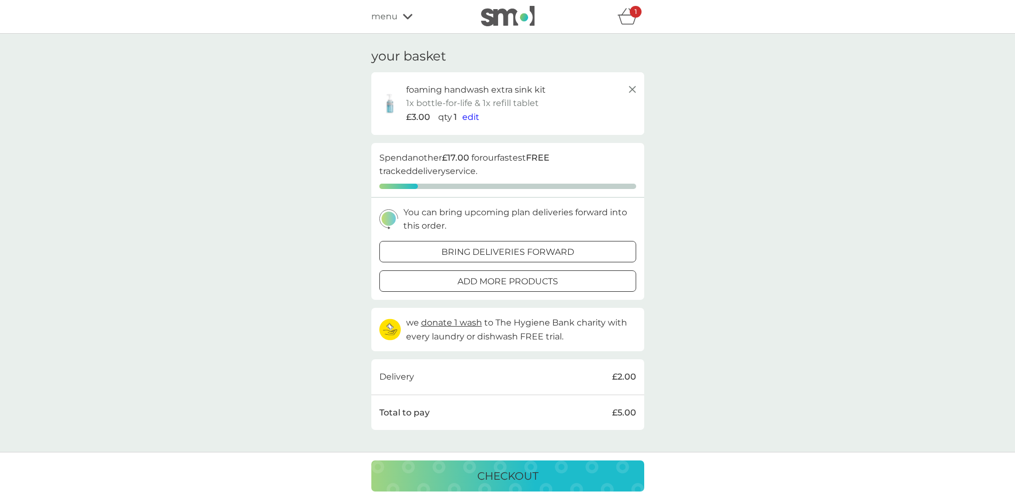
click at [375, 16] on span "menu" at bounding box center [384, 17] width 26 height 14
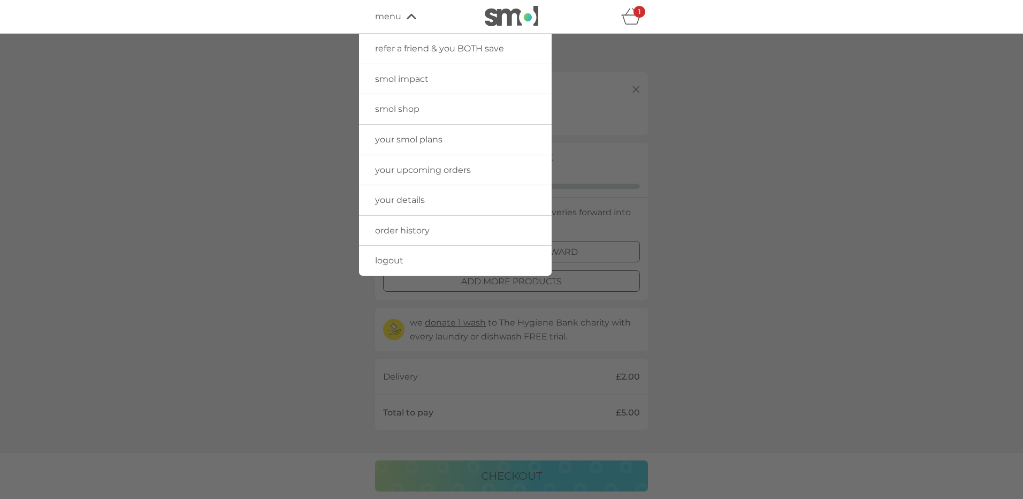
click at [385, 170] on span "your upcoming orders" at bounding box center [423, 170] width 96 height 10
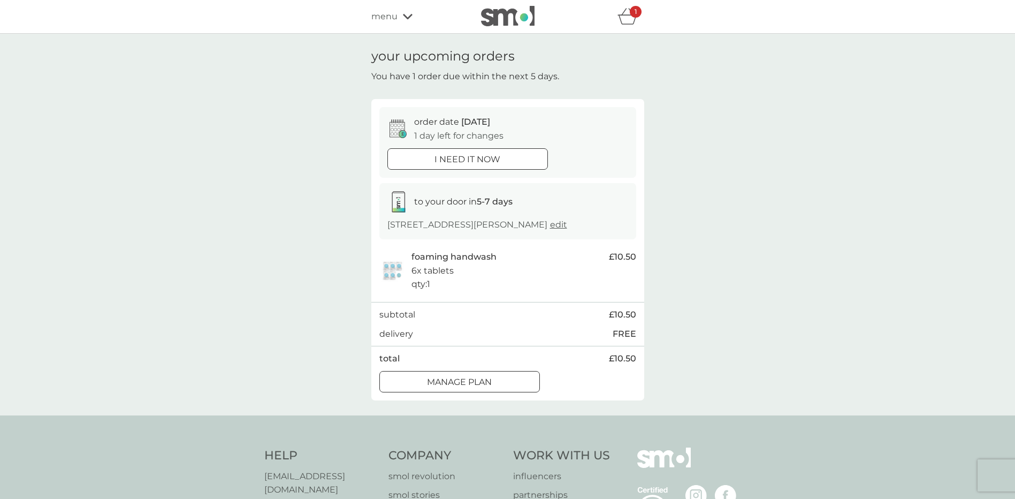
click at [381, 16] on span "menu" at bounding box center [384, 17] width 26 height 14
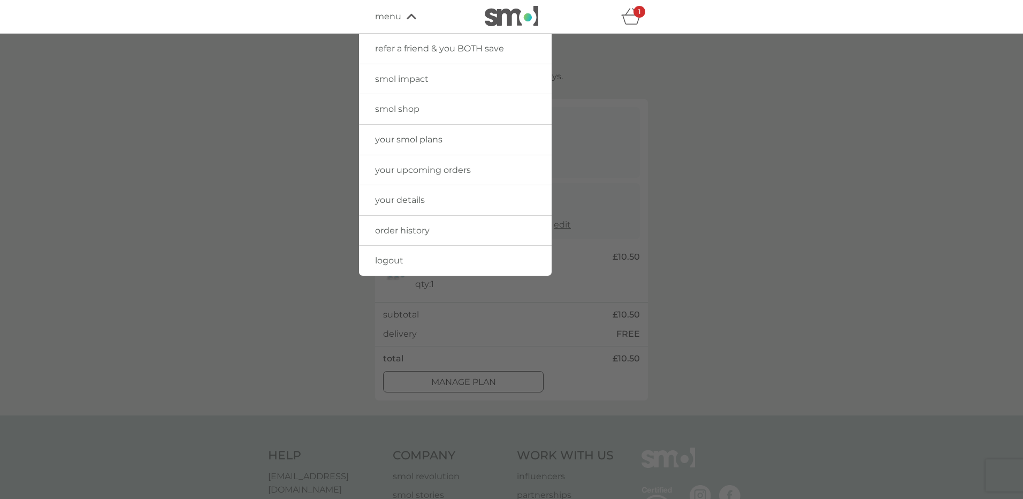
click at [401, 104] on span "smol shop" at bounding box center [397, 109] width 44 height 10
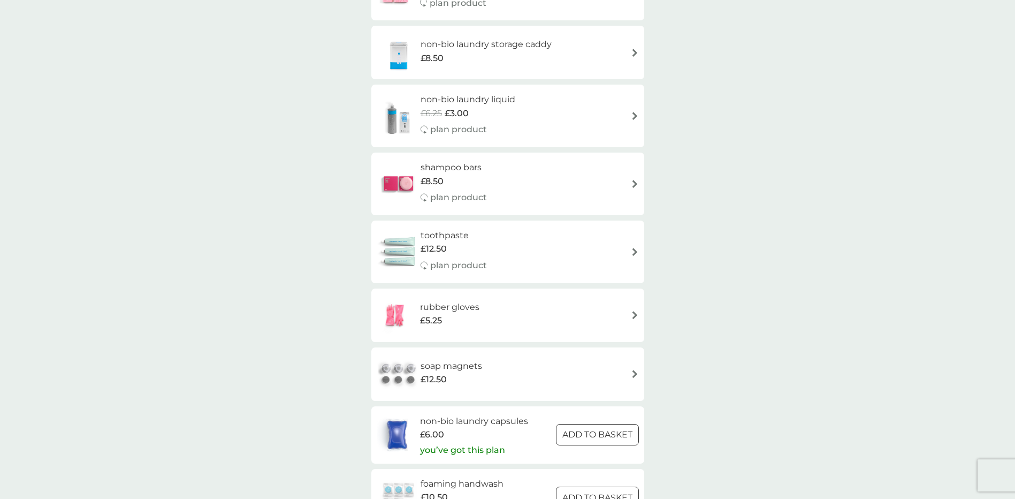
scroll to position [1284, 0]
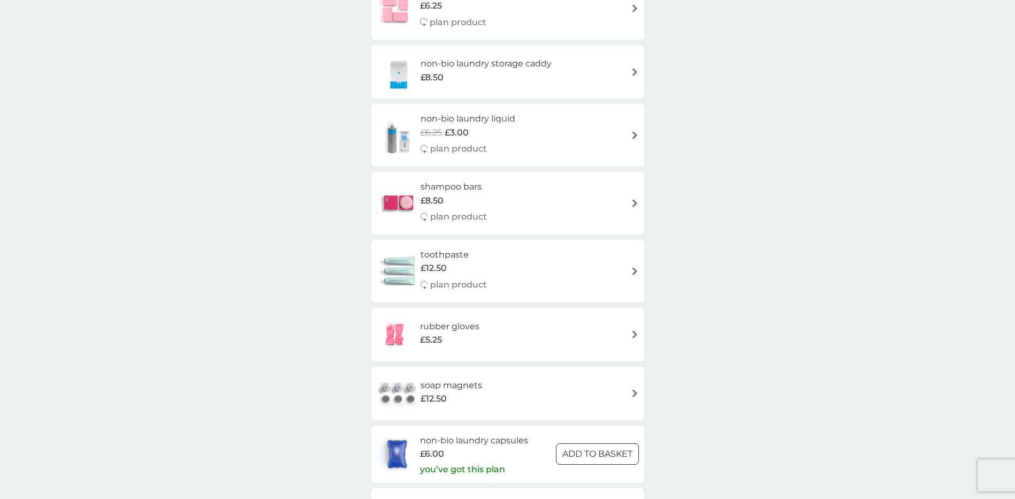
click at [428, 196] on span "£8.50" at bounding box center [432, 201] width 23 height 14
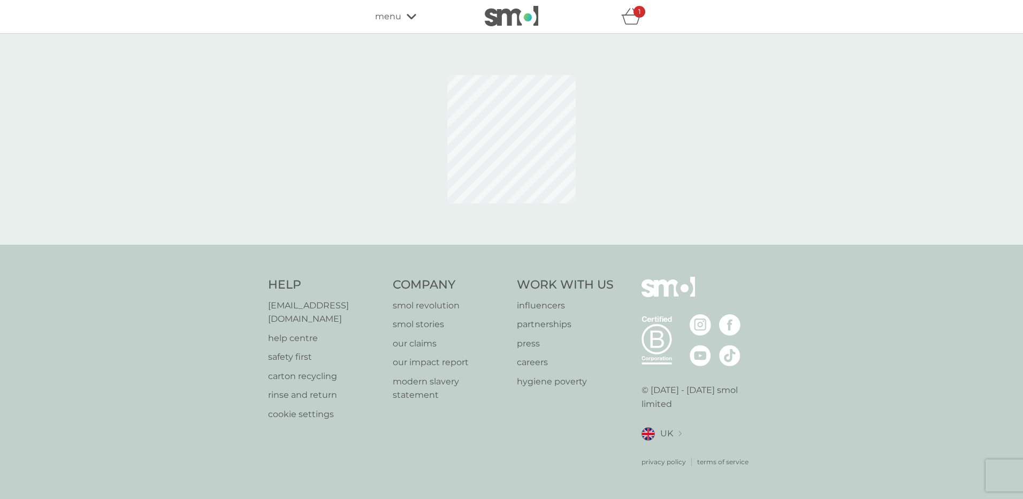
select select "63"
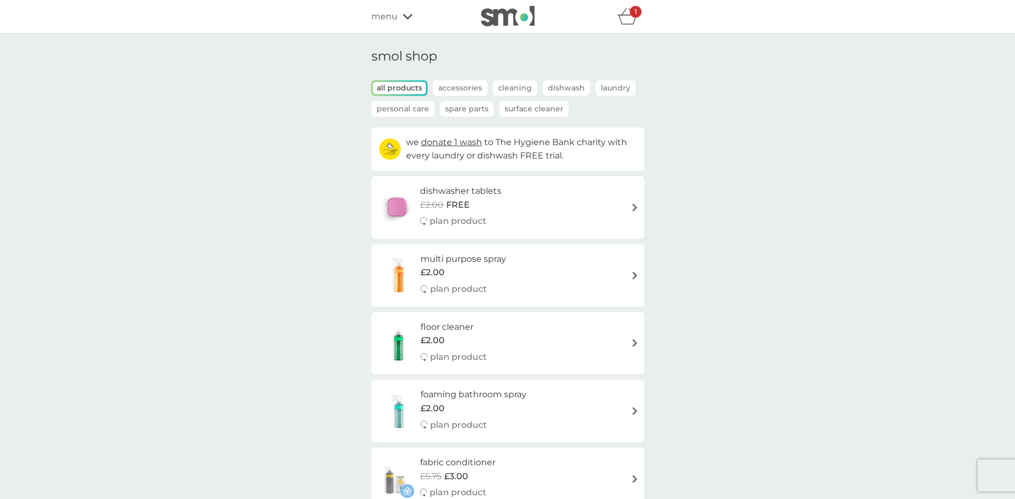
click at [624, 16] on icon "basket" at bounding box center [627, 20] width 18 height 10
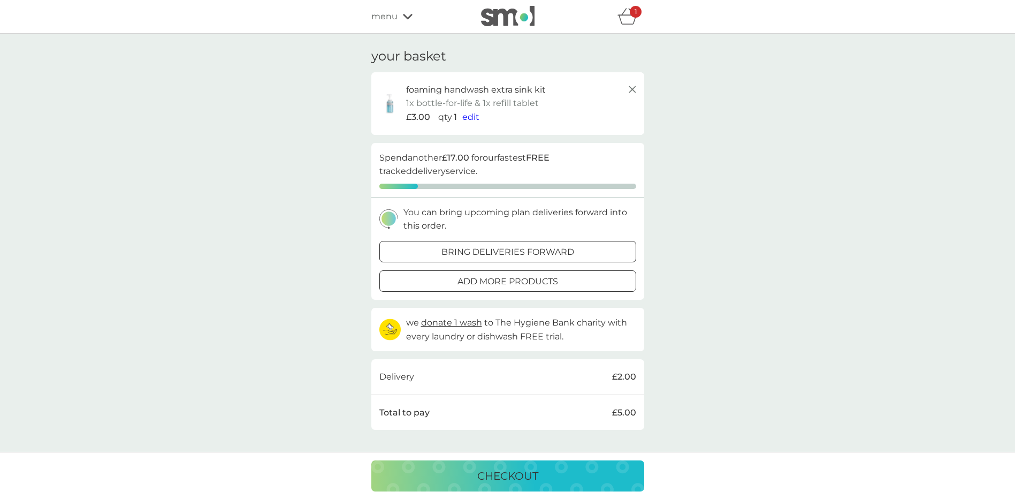
click at [515, 252] on div at bounding box center [508, 251] width 39 height 11
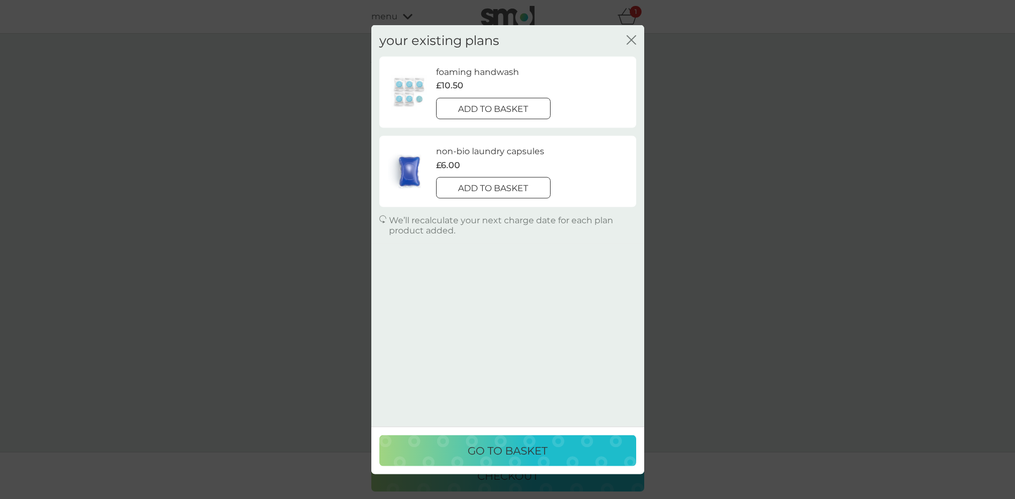
click at [472, 105] on p "add to basket" at bounding box center [493, 109] width 70 height 14
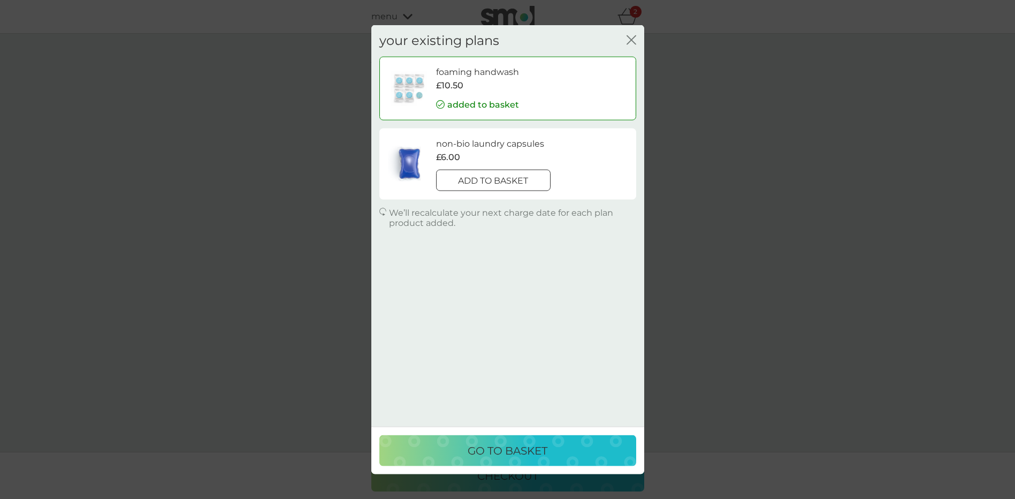
click at [514, 447] on p "go to basket" at bounding box center [508, 450] width 80 height 17
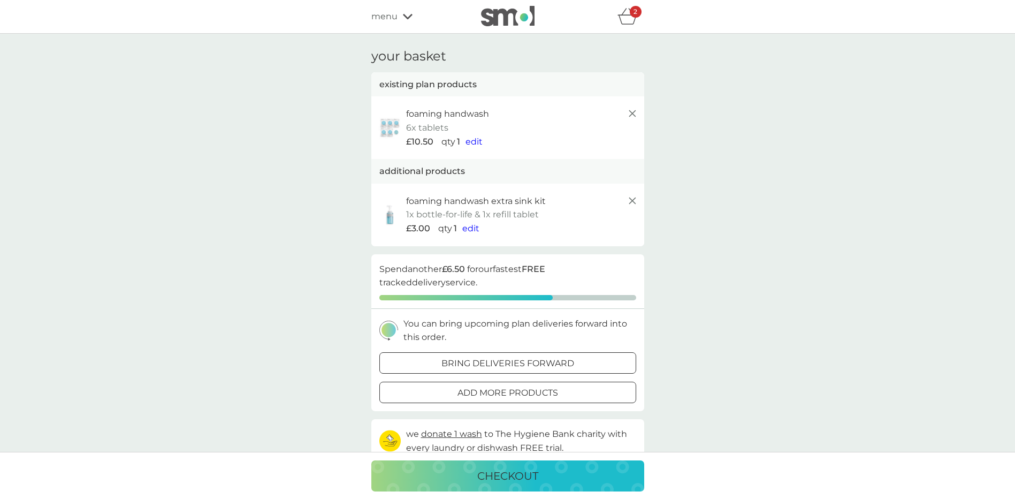
click at [473, 229] on span "edit" at bounding box center [470, 228] width 17 height 10
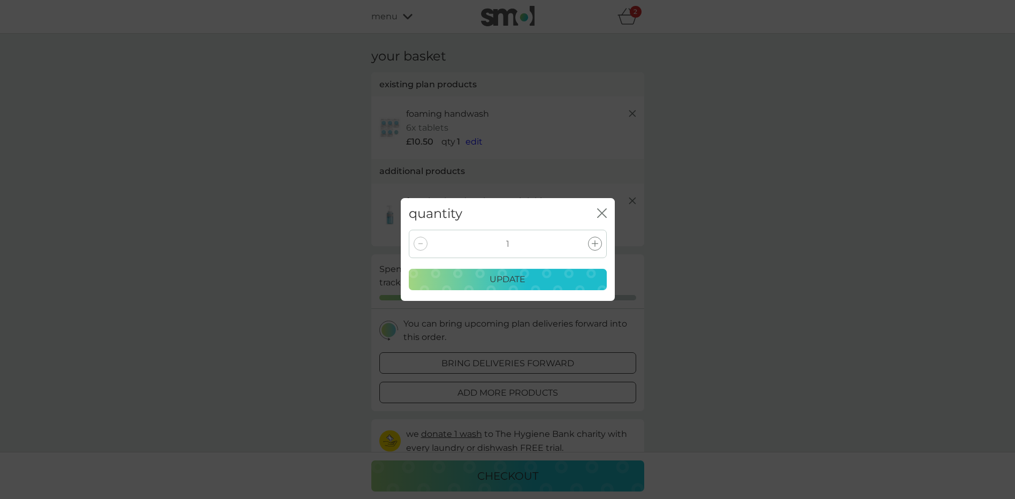
click at [593, 240] on div at bounding box center [595, 244] width 14 height 14
click at [510, 277] on p "update" at bounding box center [508, 279] width 36 height 14
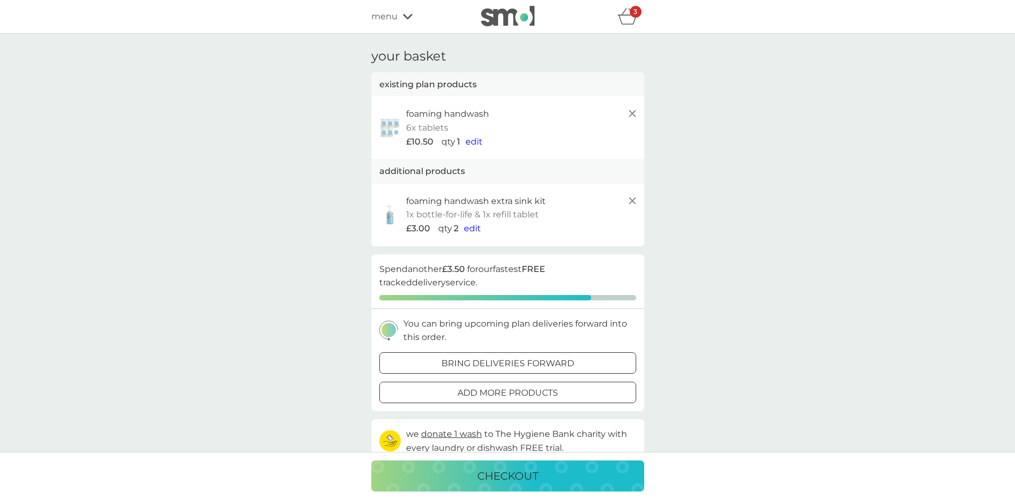
click at [471, 139] on span "edit" at bounding box center [474, 141] width 17 height 10
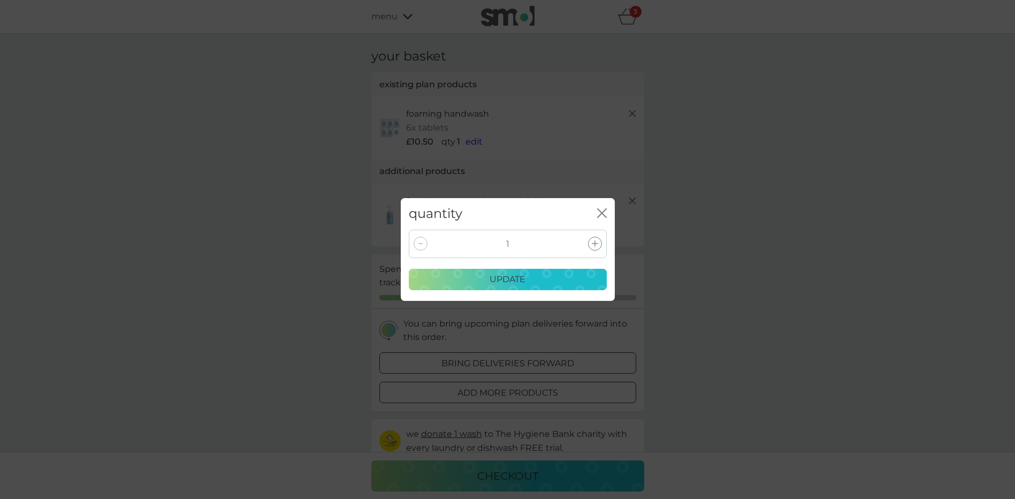
click at [593, 240] on div at bounding box center [595, 244] width 14 height 14
click at [520, 279] on p "update" at bounding box center [508, 279] width 36 height 14
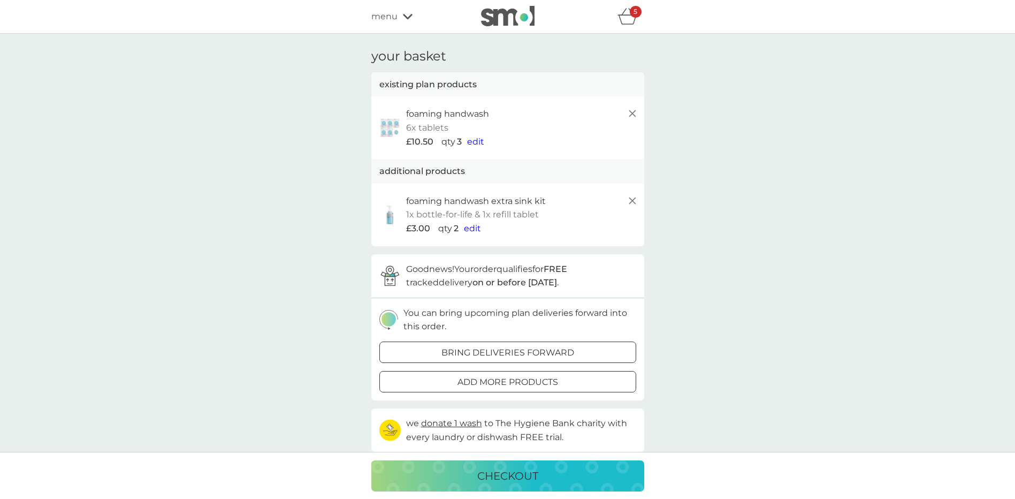
click at [473, 141] on span "edit" at bounding box center [475, 141] width 17 height 10
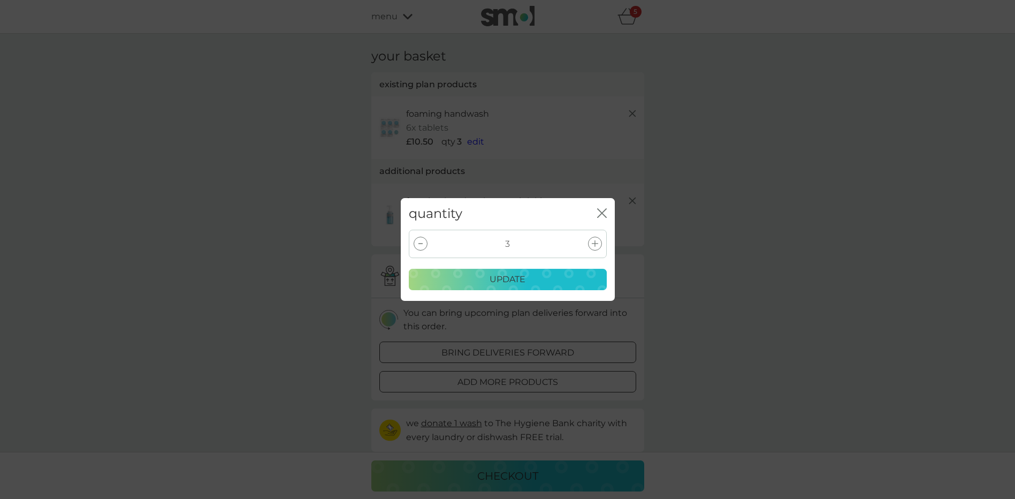
click at [415, 242] on div at bounding box center [421, 244] width 14 height 14
click at [419, 243] on div at bounding box center [421, 244] width 14 height 14
click at [505, 278] on p "update" at bounding box center [508, 279] width 36 height 14
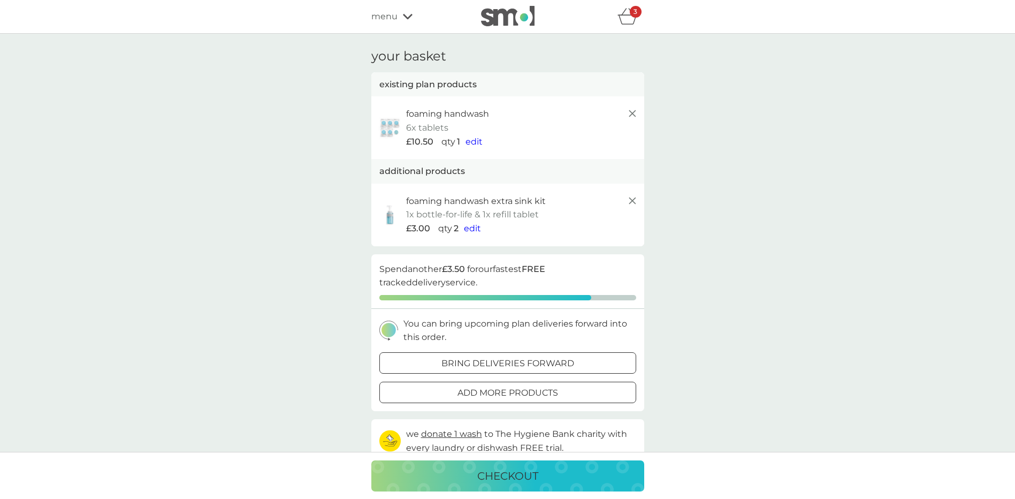
click at [470, 230] on span "edit" at bounding box center [472, 228] width 17 height 10
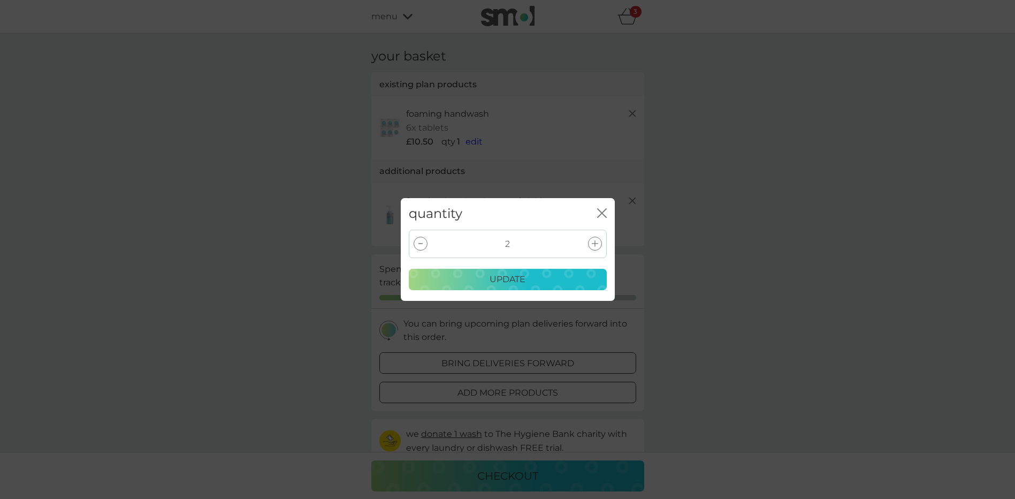
click at [592, 241] on icon at bounding box center [595, 243] width 6 height 6
click at [505, 275] on p "update" at bounding box center [508, 279] width 36 height 14
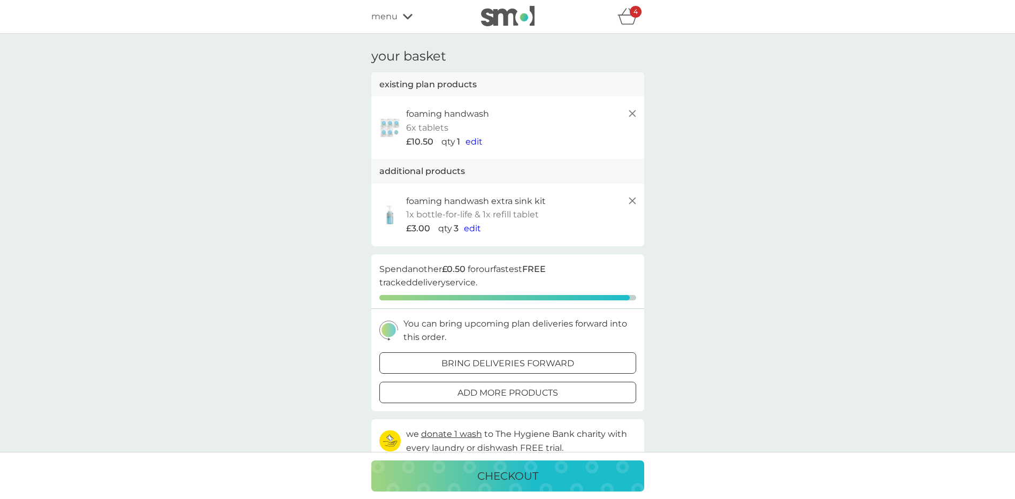
click at [473, 393] on p "add more products" at bounding box center [508, 393] width 101 height 14
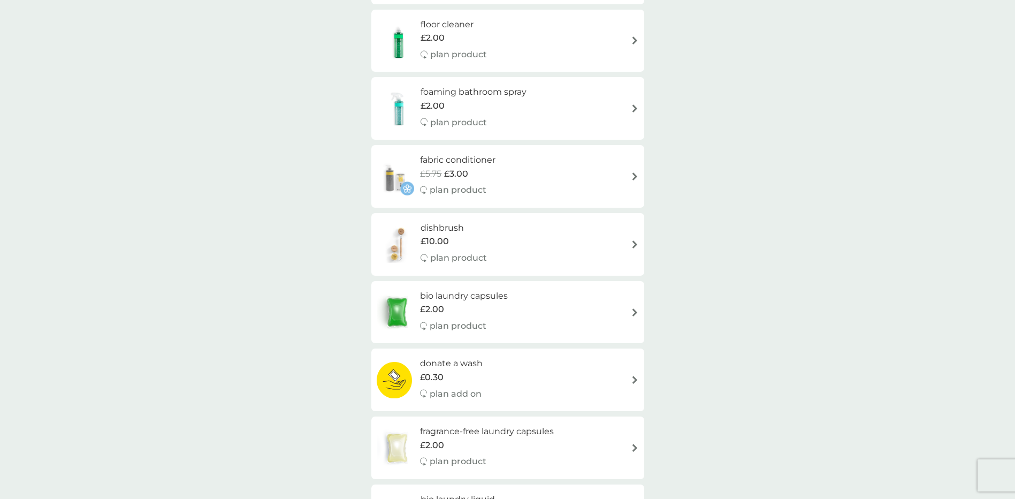
scroll to position [321, 0]
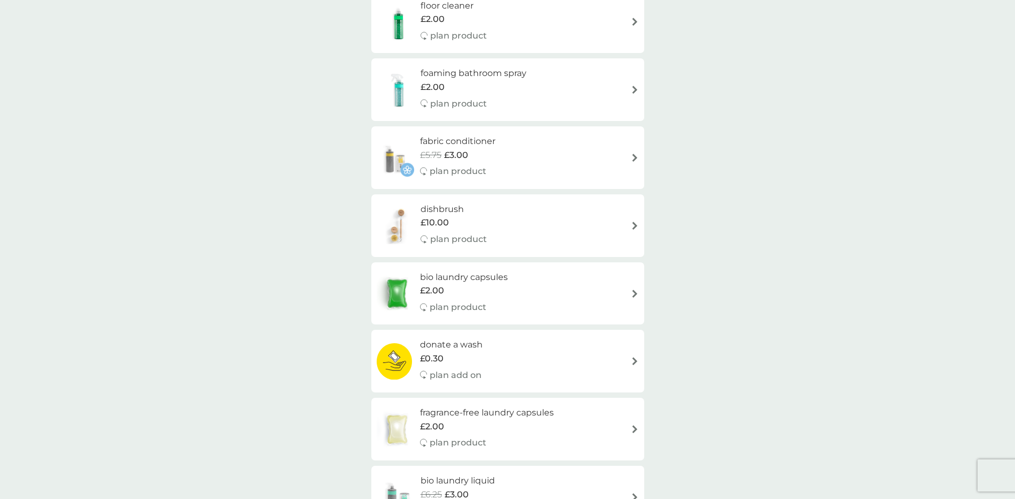
click at [451, 343] on h6 "donate a wash" at bounding box center [451, 345] width 63 height 14
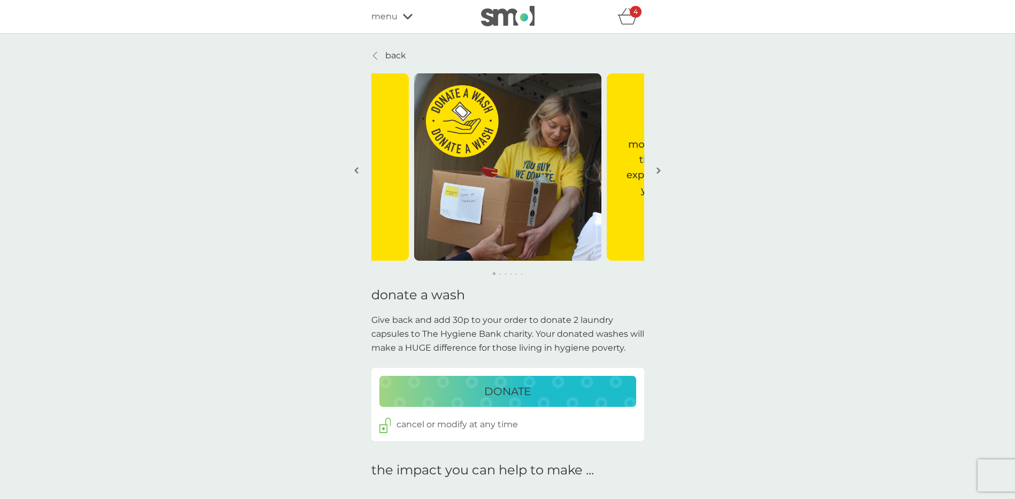
click at [510, 387] on p "DONATE" at bounding box center [507, 391] width 47 height 17
click at [514, 387] on p "DONATE" at bounding box center [507, 391] width 47 height 17
click at [375, 52] on icon at bounding box center [375, 55] width 4 height 9
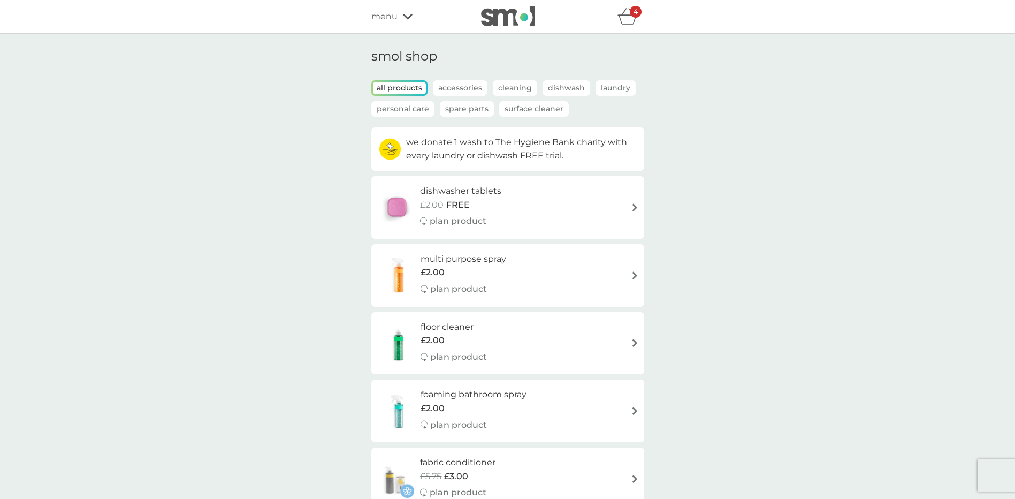
click at [622, 13] on icon "basket" at bounding box center [628, 16] width 20 height 17
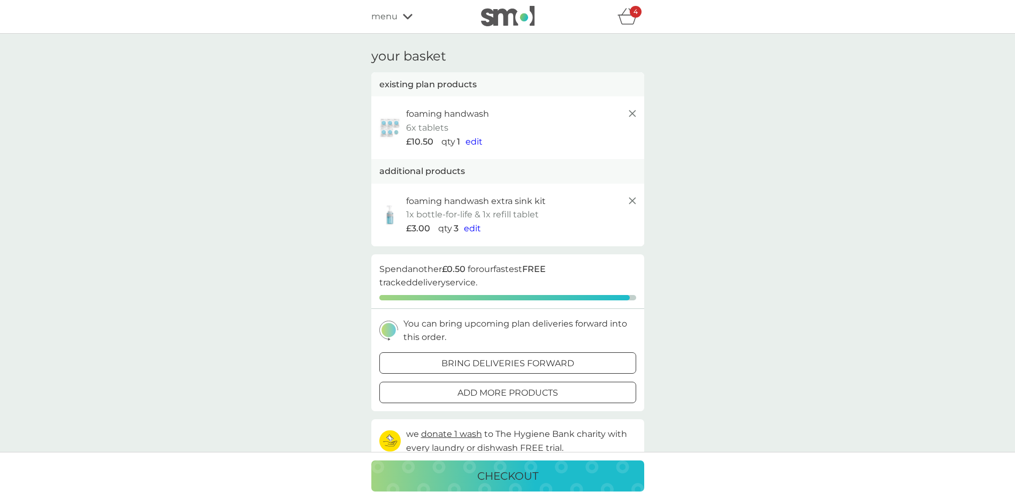
click at [632, 111] on icon at bounding box center [632, 113] width 13 height 13
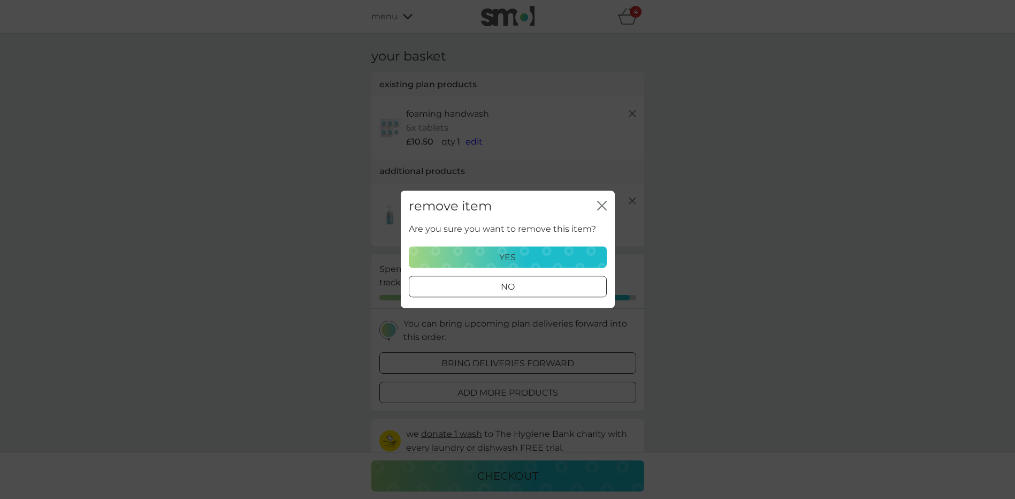
click at [498, 251] on div "yes" at bounding box center [508, 257] width 184 height 14
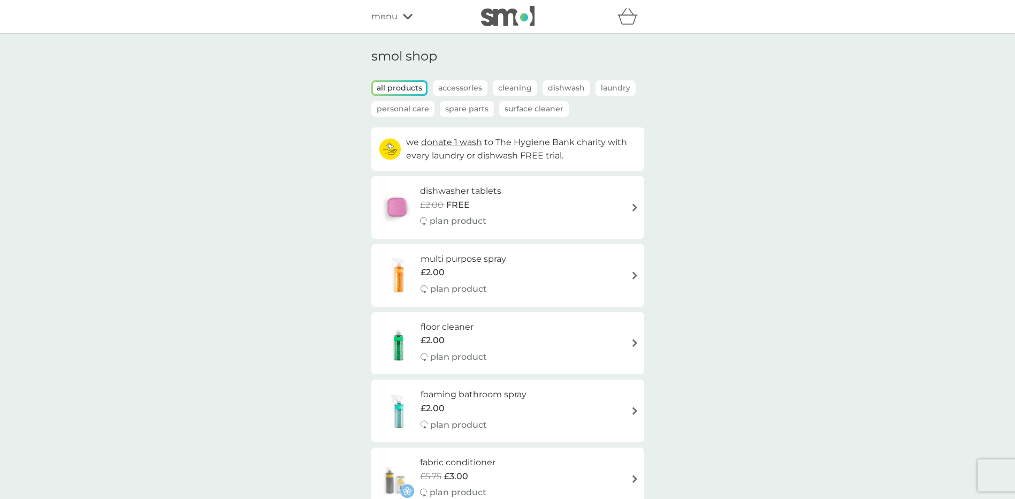
click at [443, 86] on p "Accessories" at bounding box center [460, 88] width 55 height 16
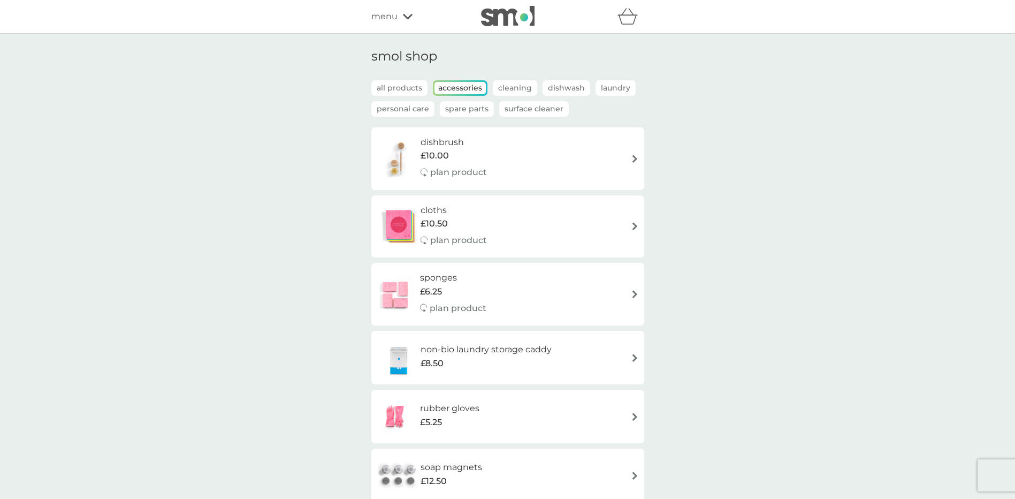
click at [459, 109] on p "Spare Parts" at bounding box center [467, 109] width 54 height 16
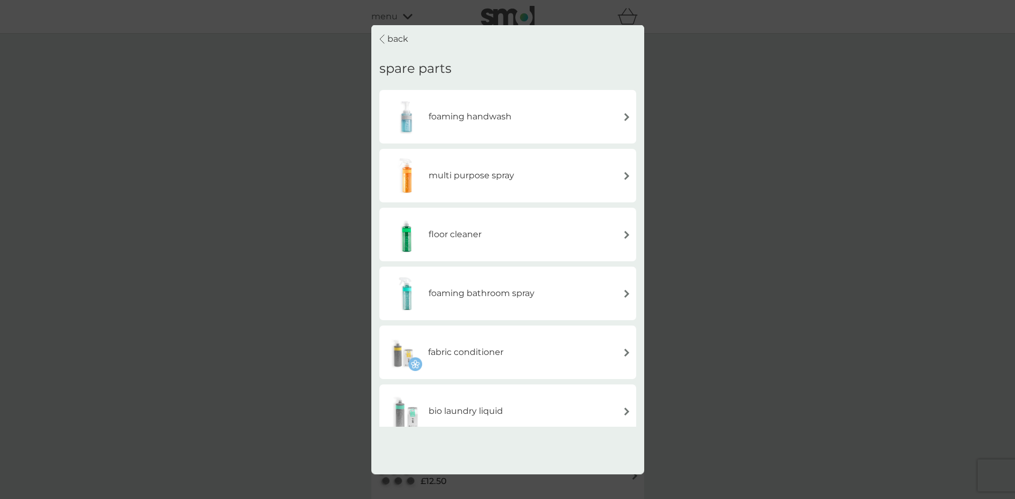
click at [476, 123] on h6 "foaming handwash" at bounding box center [470, 117] width 83 height 14
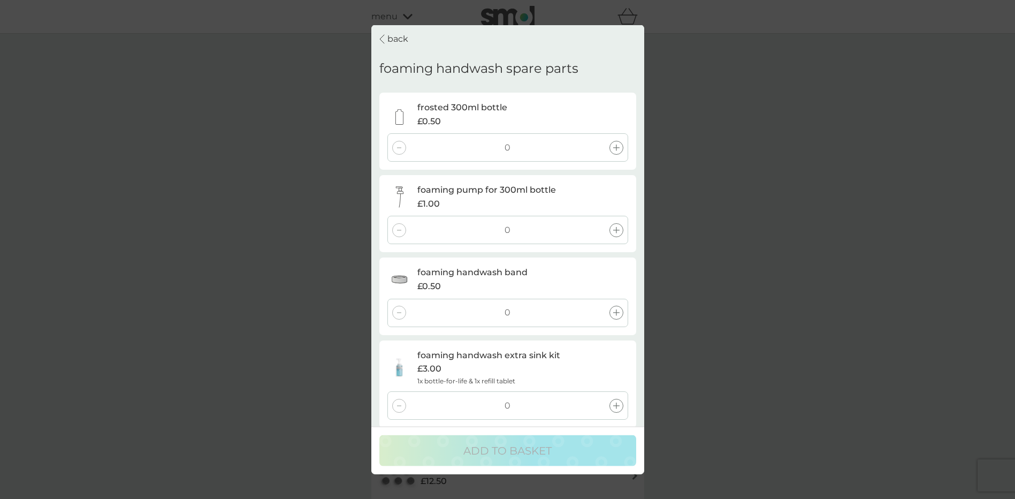
click at [615, 408] on icon at bounding box center [616, 405] width 6 height 6
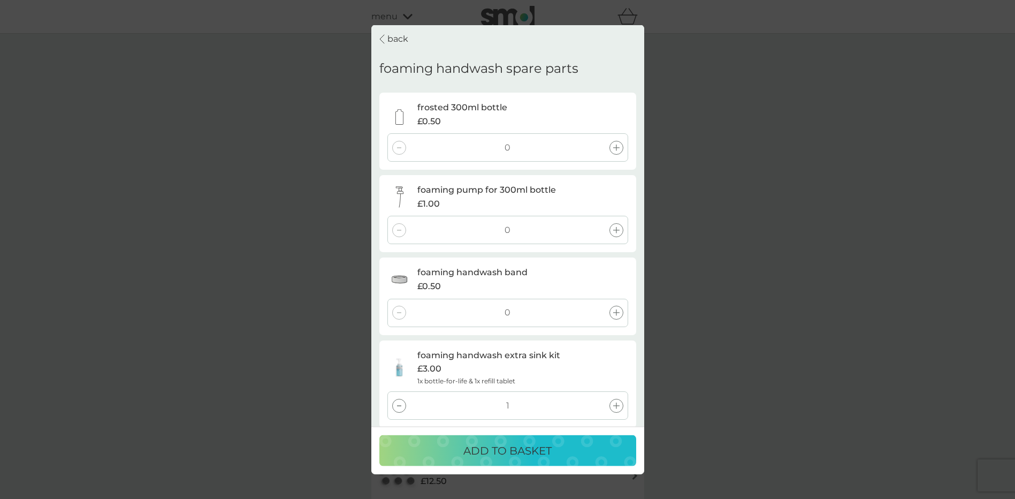
click at [615, 408] on icon at bounding box center [616, 405] width 6 height 6
click at [520, 443] on p "ADD TO BASKET" at bounding box center [507, 450] width 88 height 17
